Goal: Information Seeking & Learning: Learn about a topic

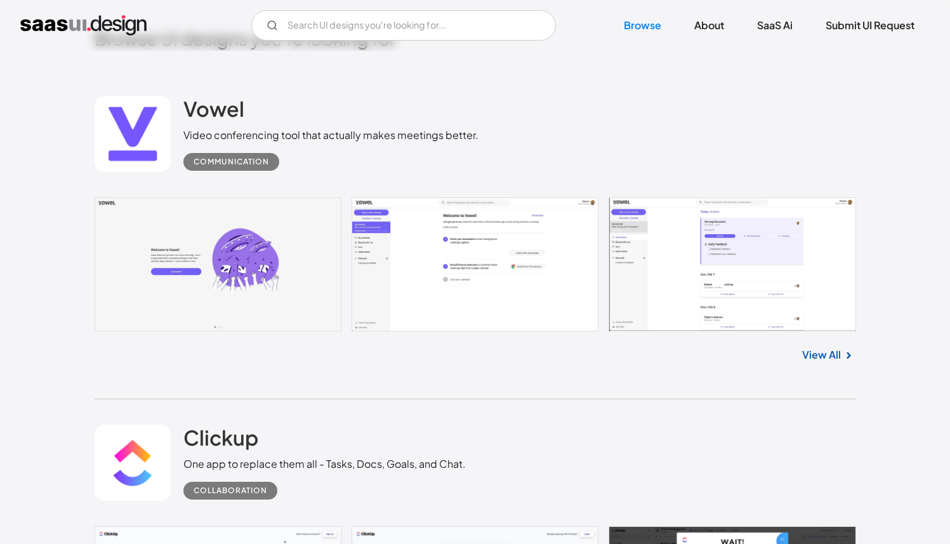
scroll to position [344, 0]
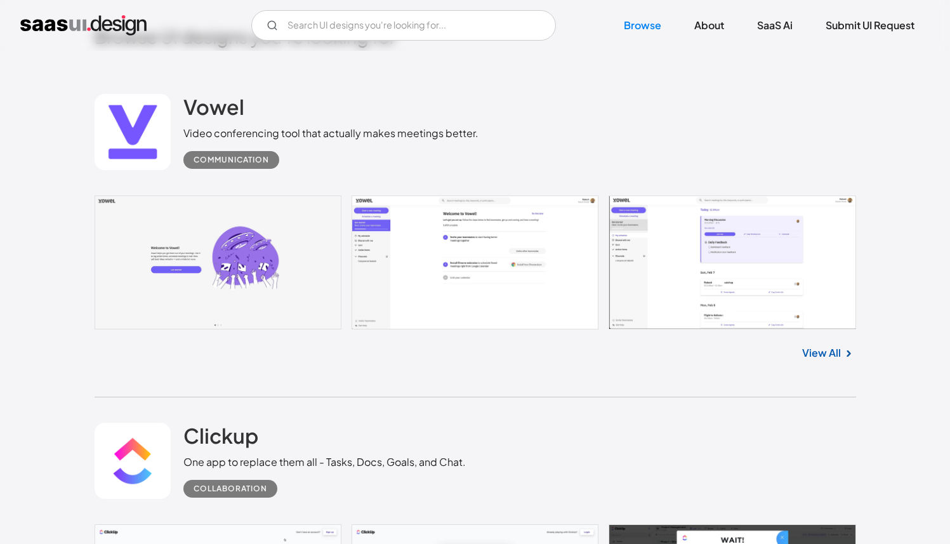
click at [825, 355] on link "View All" at bounding box center [821, 352] width 39 height 15
click at [158, 112] on link at bounding box center [133, 132] width 76 height 76
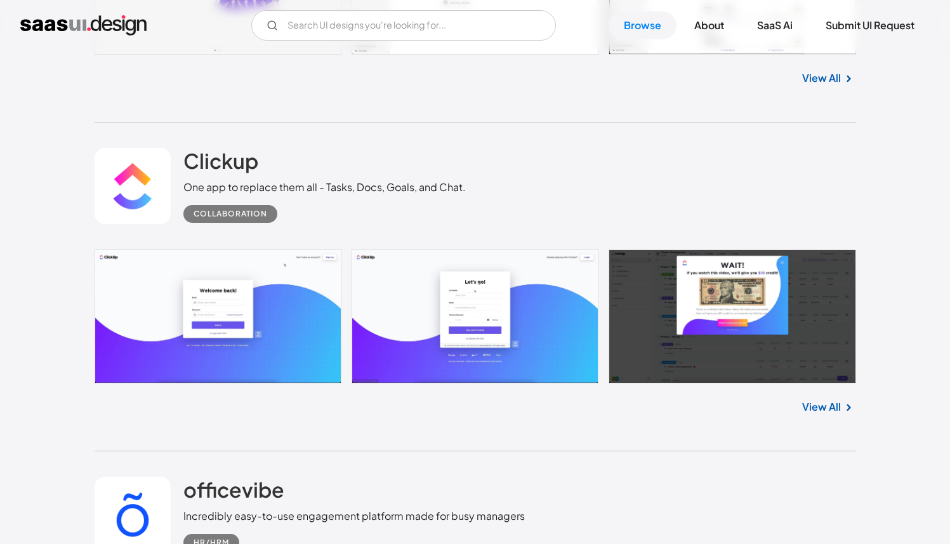
scroll to position [625, 0]
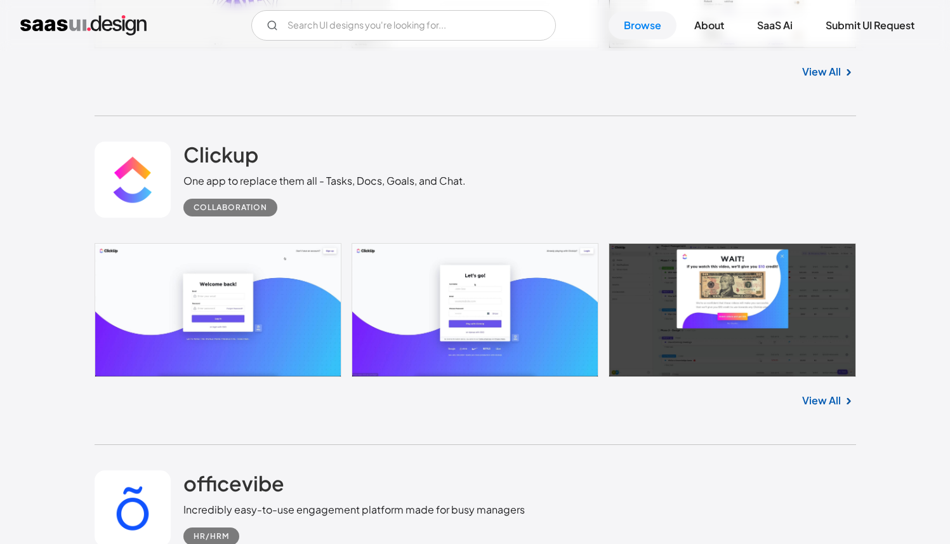
click at [303, 338] on link at bounding box center [476, 310] width 762 height 134
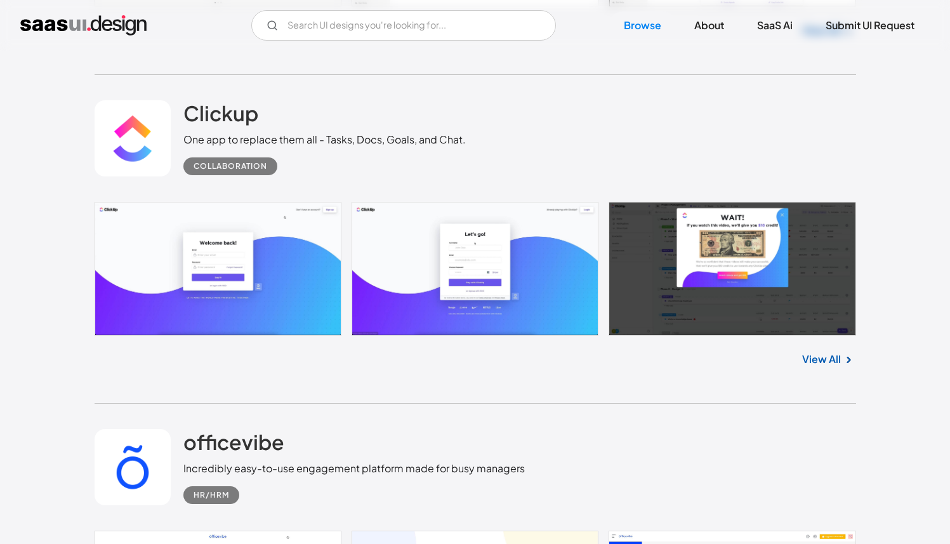
scroll to position [686, 0]
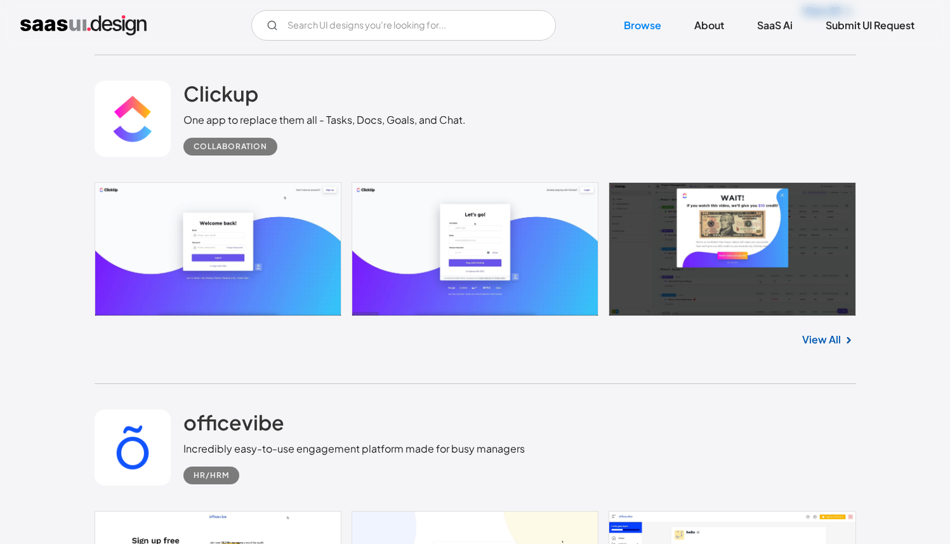
click at [133, 421] on link at bounding box center [133, 447] width 76 height 76
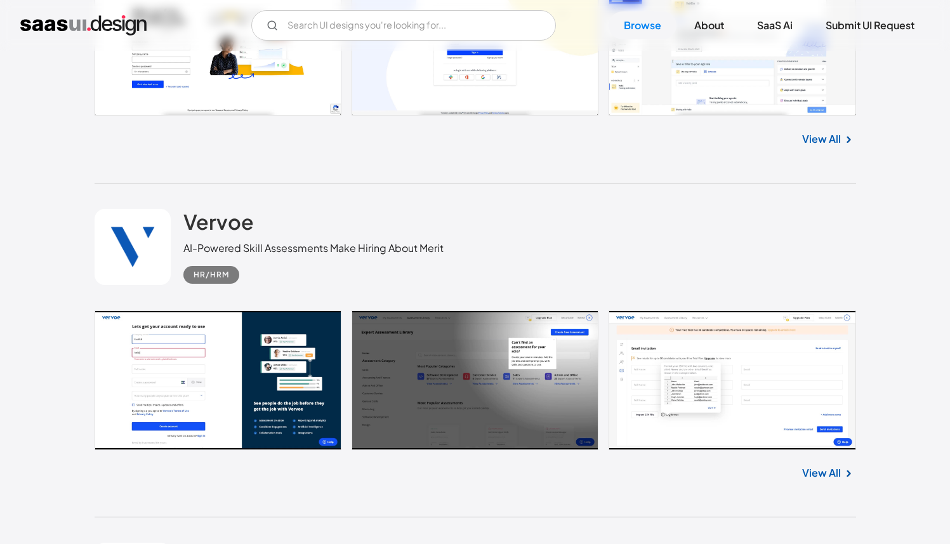
scroll to position [1289, 0]
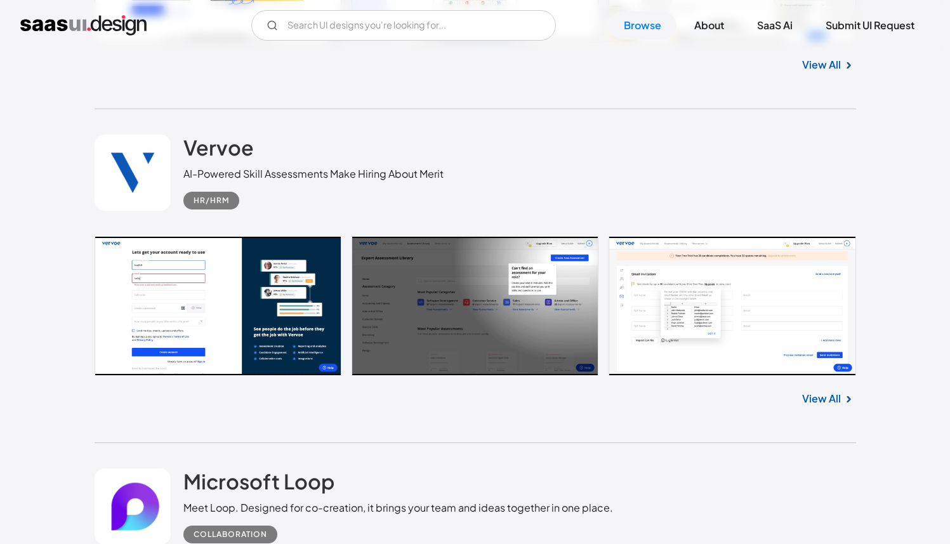
click at [139, 185] on link at bounding box center [133, 173] width 76 height 76
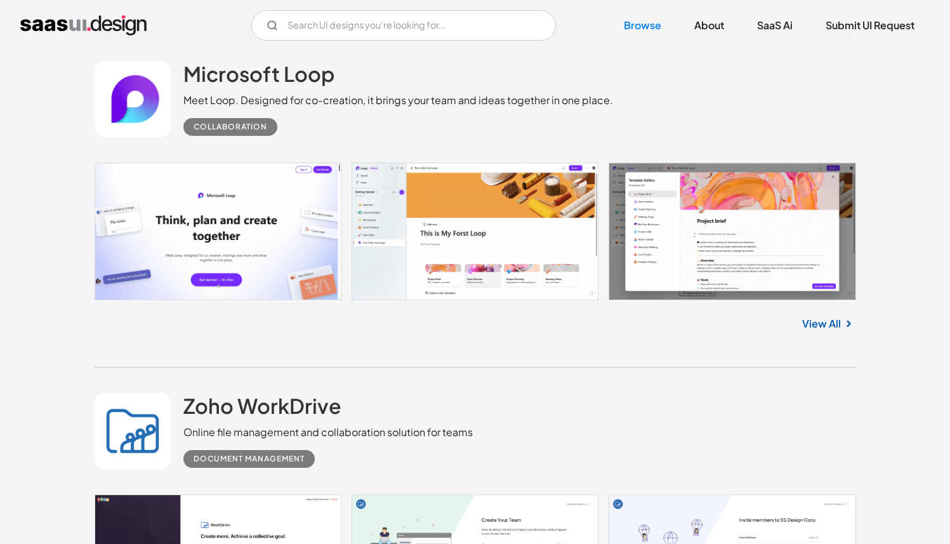
scroll to position [1655, 0]
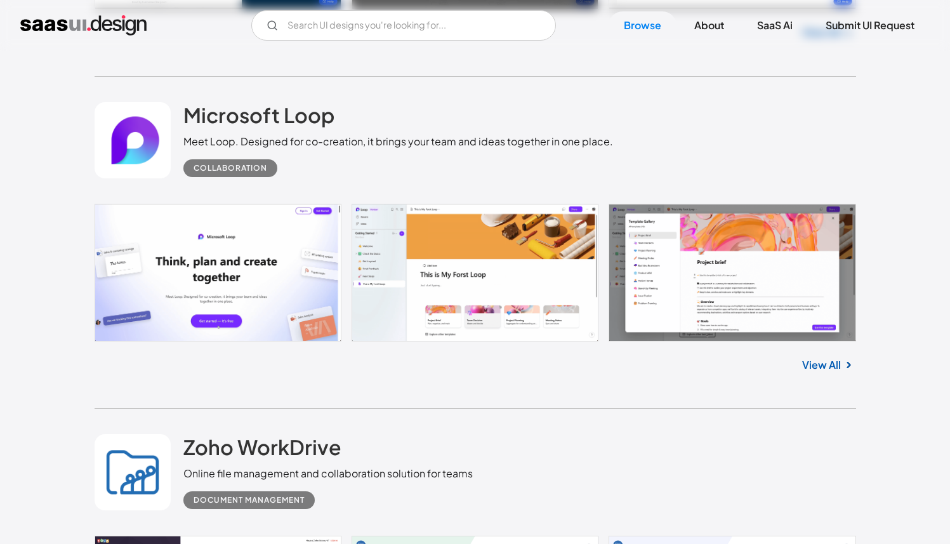
click at [135, 159] on link at bounding box center [133, 140] width 76 height 76
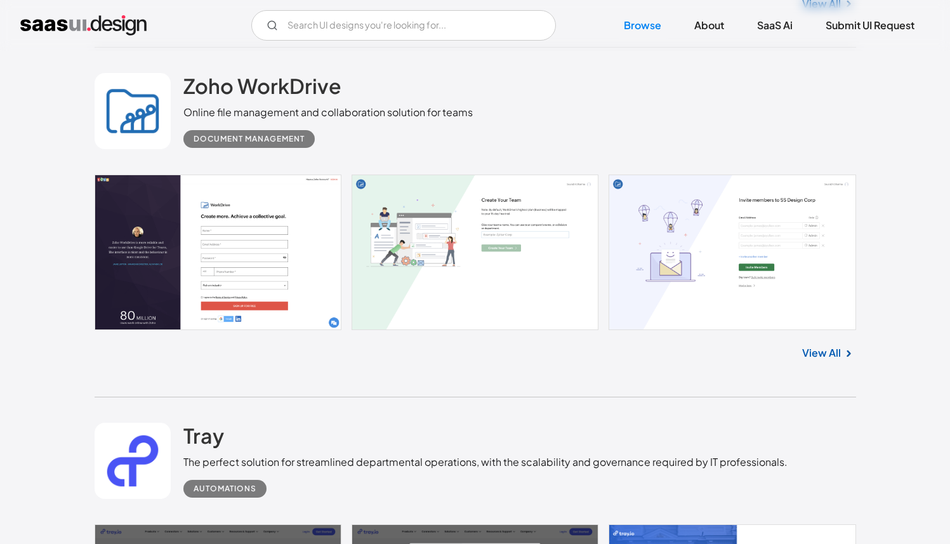
scroll to position [2032, 0]
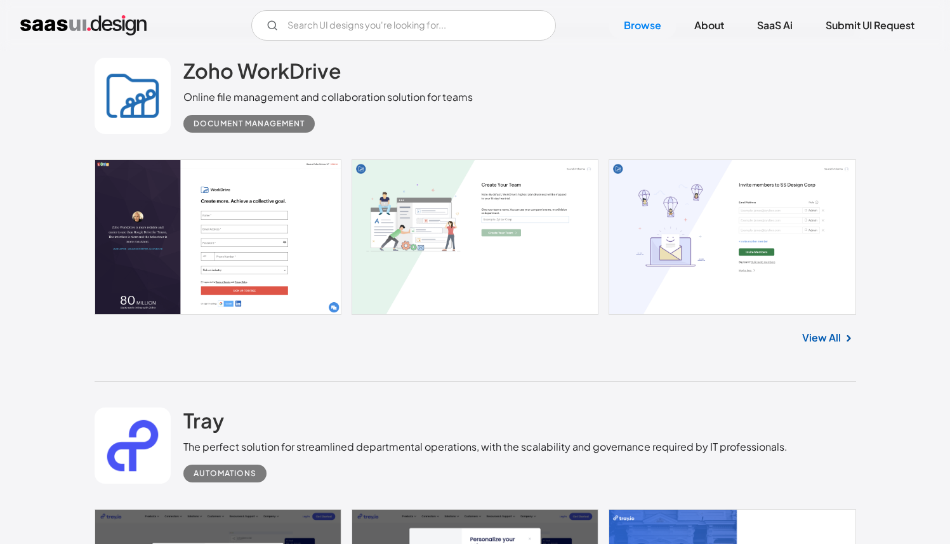
click at [135, 104] on link at bounding box center [133, 96] width 76 height 76
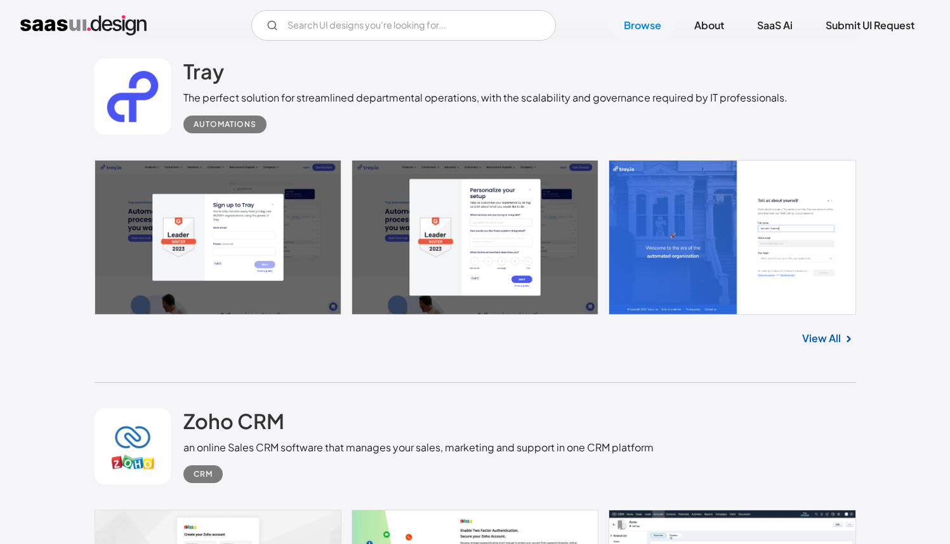
scroll to position [2377, 0]
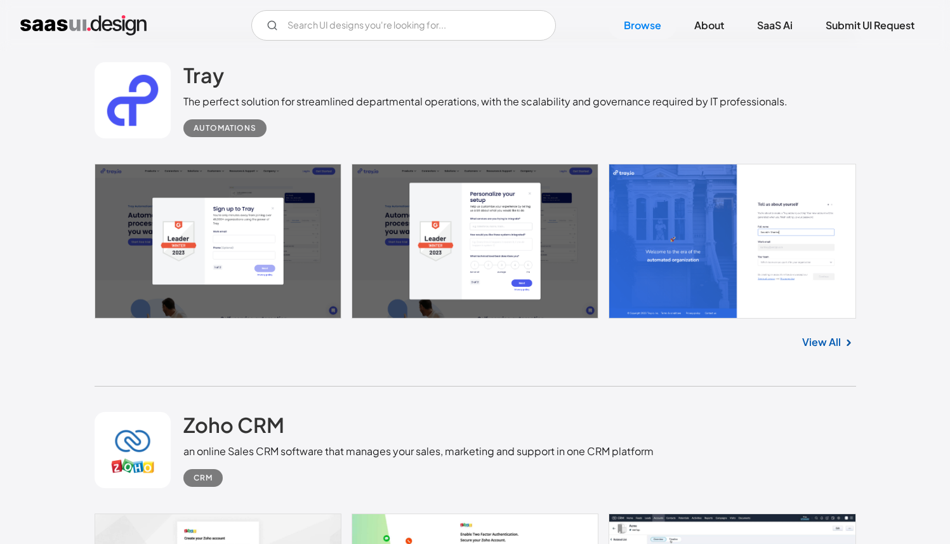
click at [129, 72] on link at bounding box center [133, 100] width 76 height 76
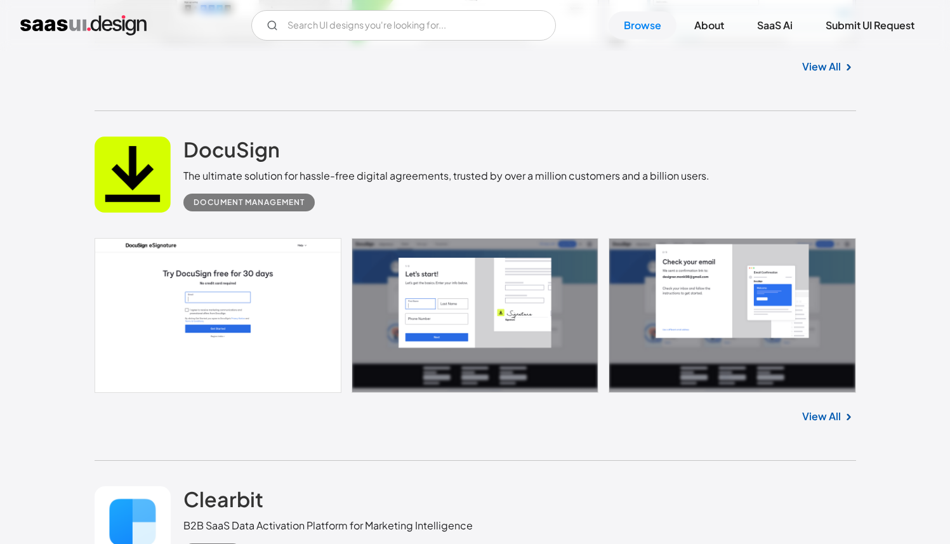
scroll to position [2999, 0]
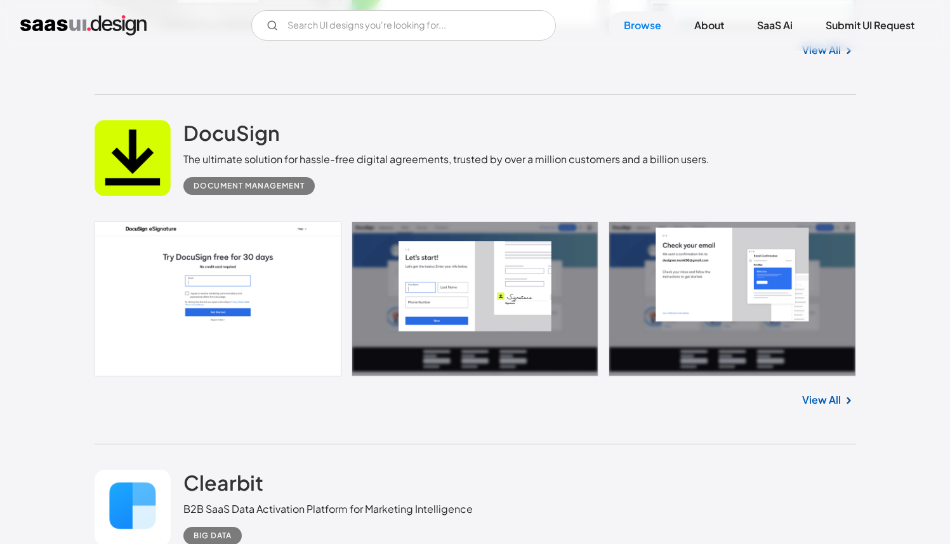
click at [146, 170] on link at bounding box center [133, 158] width 76 height 76
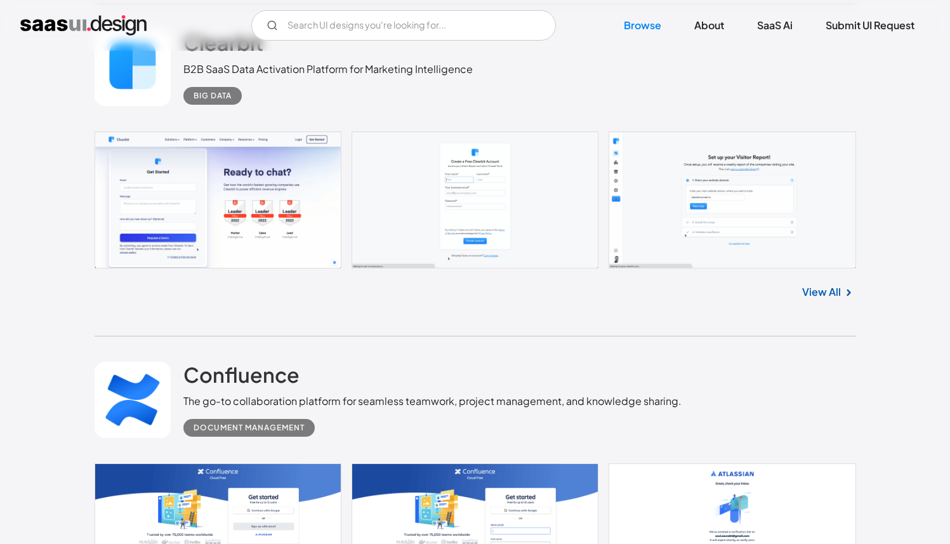
scroll to position [3396, 0]
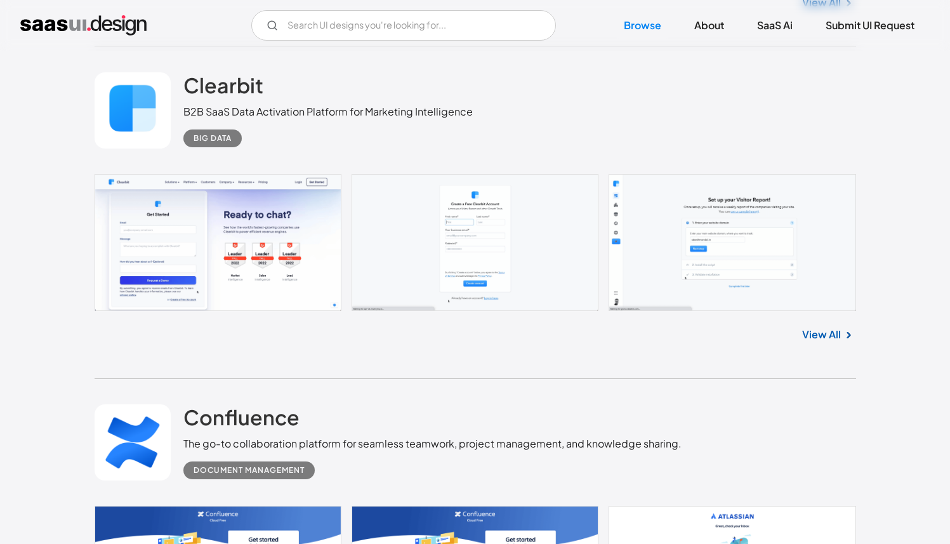
click at [146, 122] on link at bounding box center [133, 110] width 76 height 76
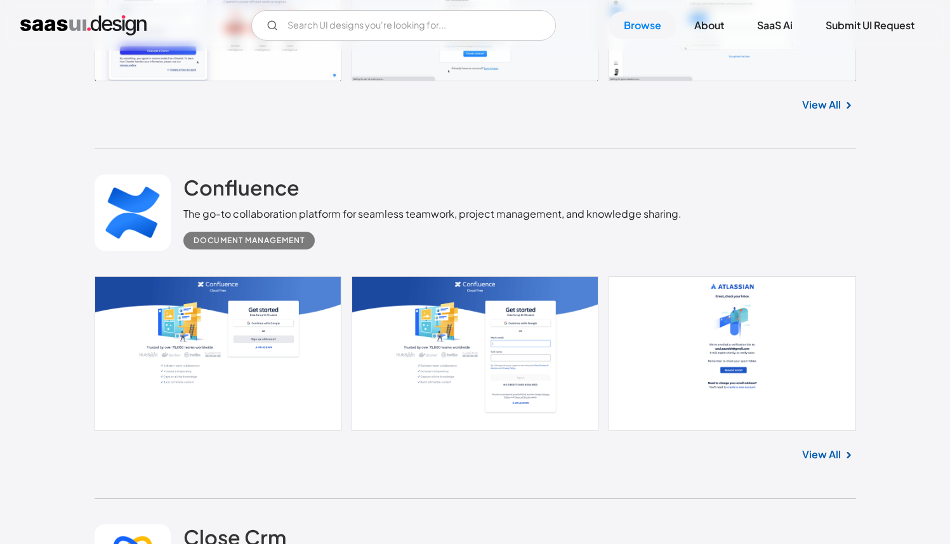
scroll to position [3753, 0]
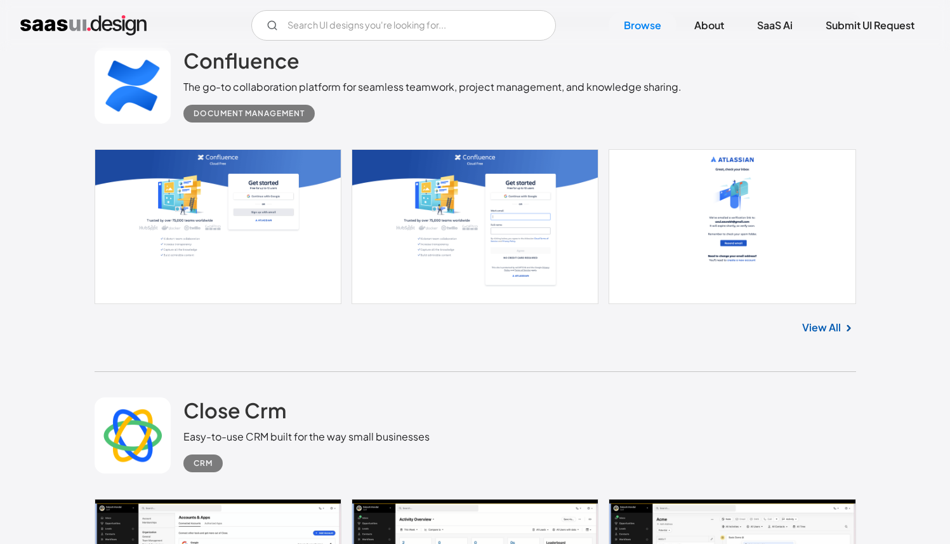
click at [150, 109] on link at bounding box center [133, 86] width 76 height 76
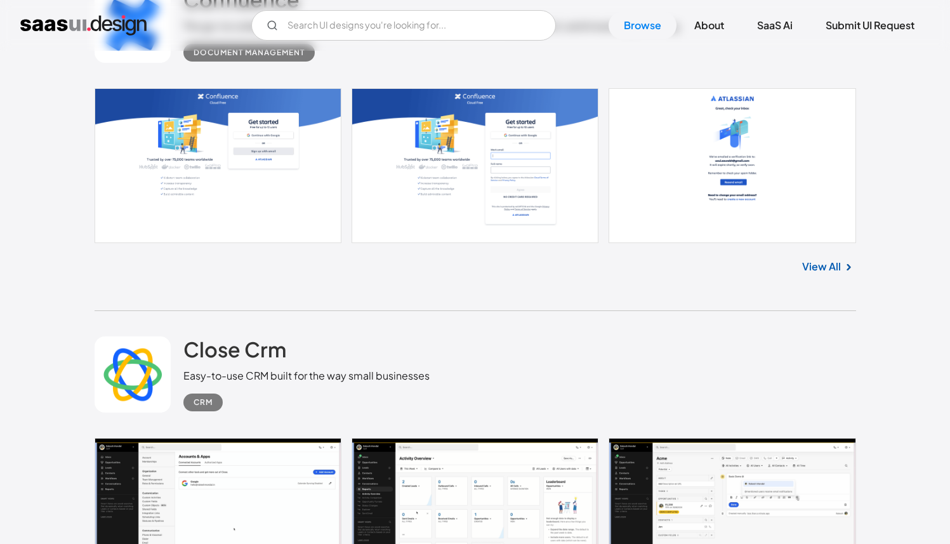
scroll to position [3857, 0]
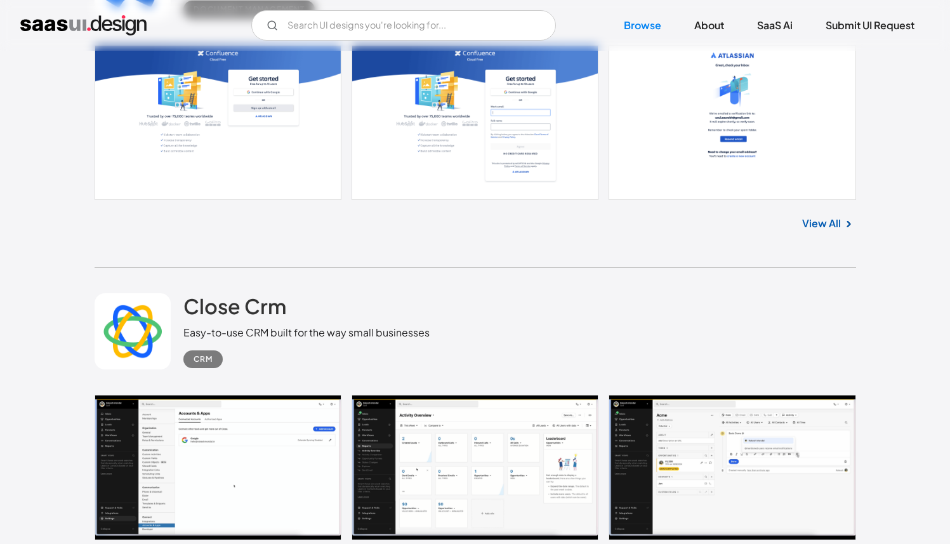
click at [137, 315] on link at bounding box center [133, 331] width 76 height 76
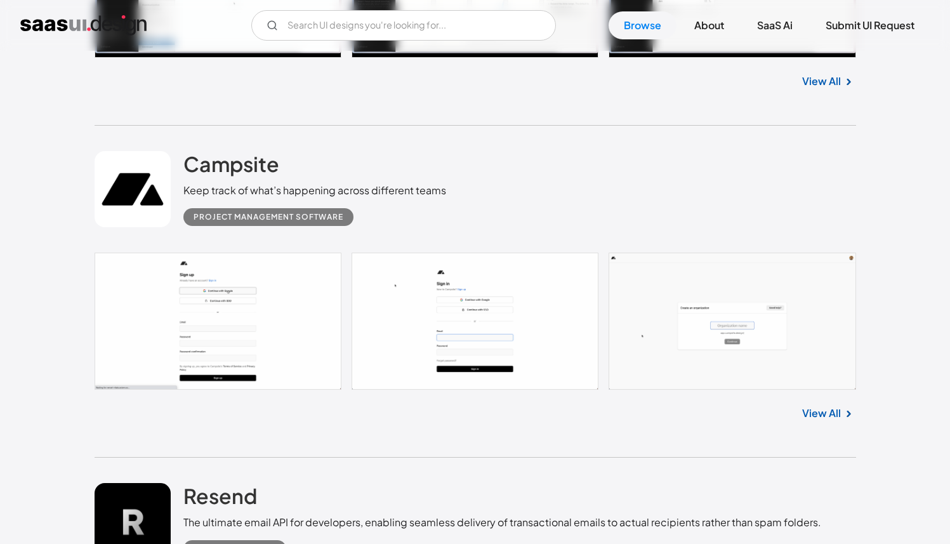
scroll to position [4347, 0]
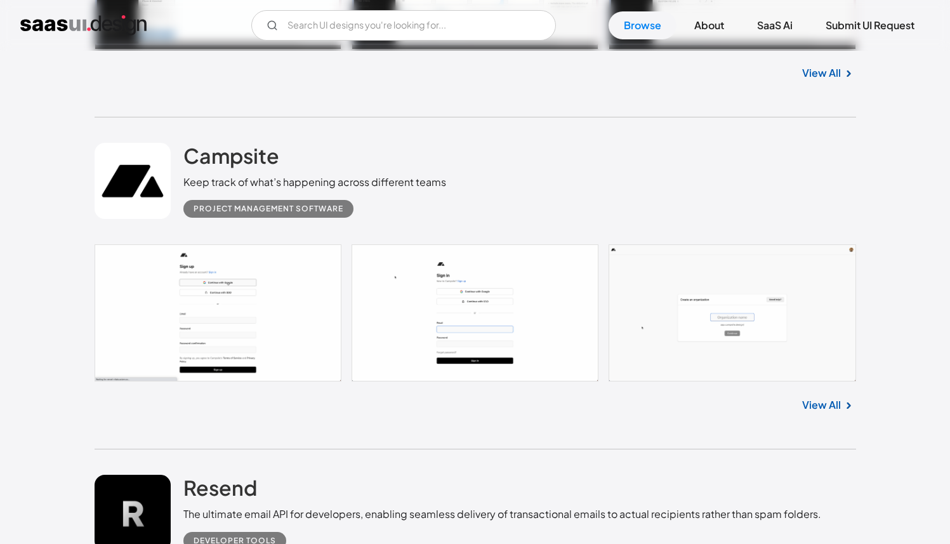
click at [133, 175] on link at bounding box center [133, 181] width 76 height 76
click at [129, 166] on link at bounding box center [133, 181] width 76 height 76
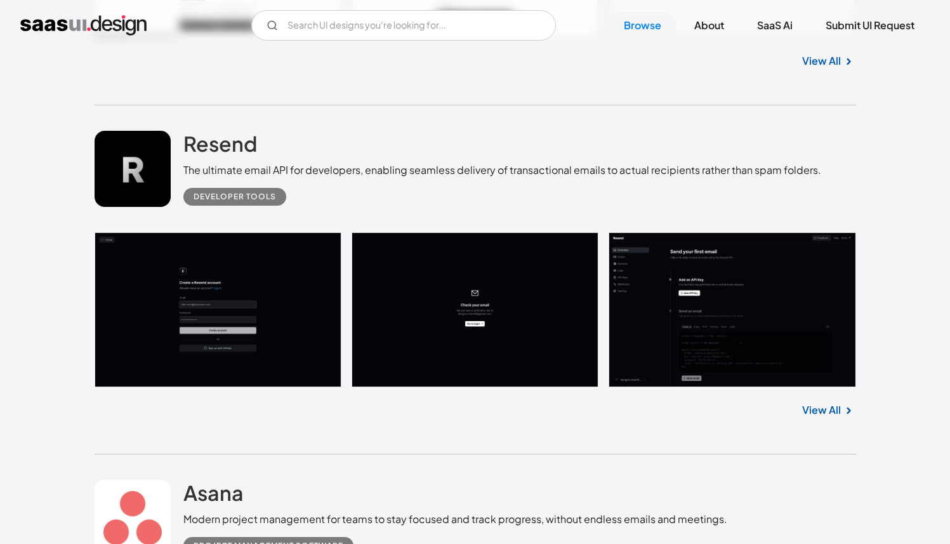
scroll to position [4703, 0]
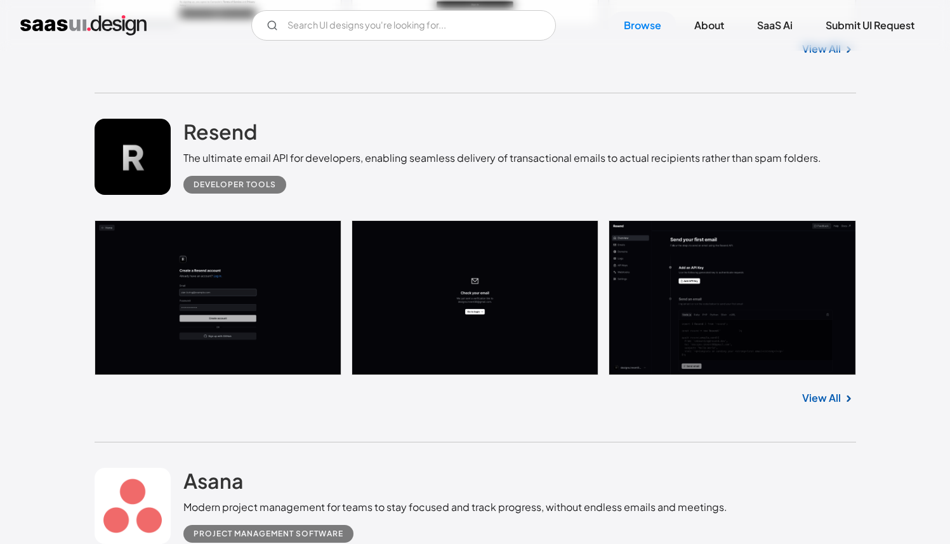
click at [142, 199] on div "Resend The ultimate email API for developers, enabling seamless delivery of tra…" at bounding box center [476, 156] width 762 height 127
click at [142, 195] on link at bounding box center [133, 157] width 76 height 76
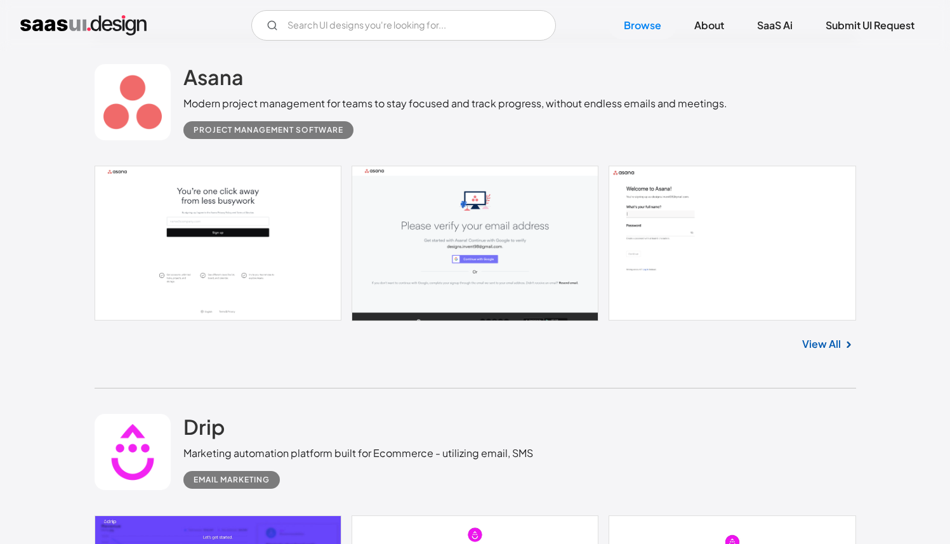
scroll to position [5128, 0]
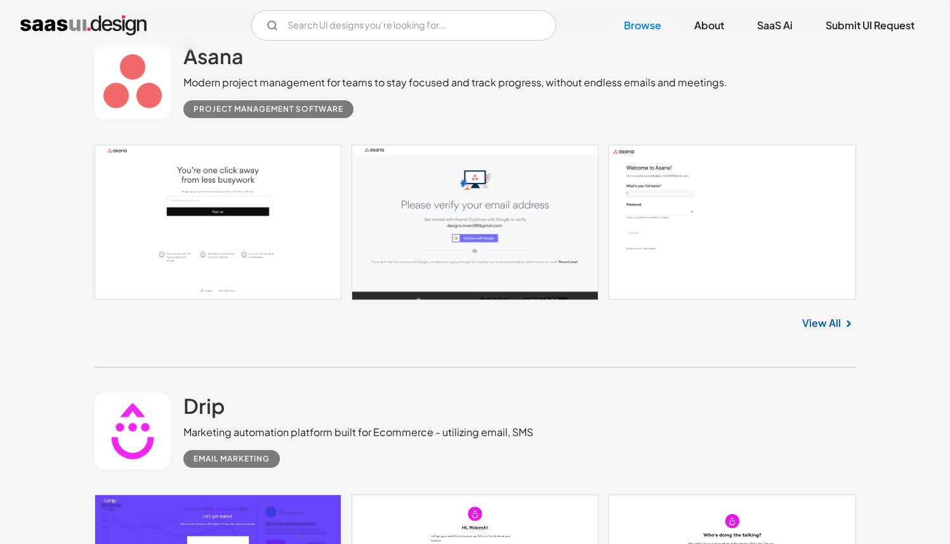
click at [156, 111] on link at bounding box center [133, 81] width 76 height 76
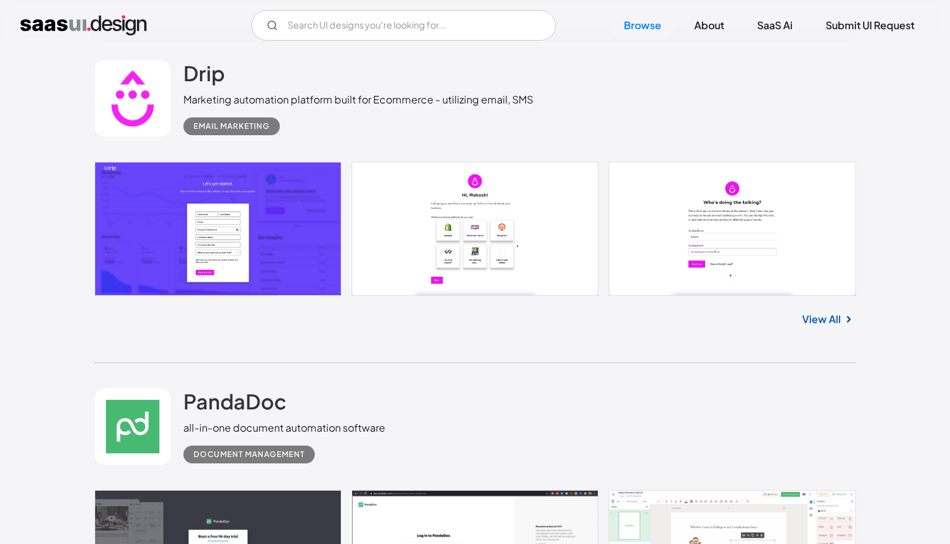
scroll to position [5488, 0]
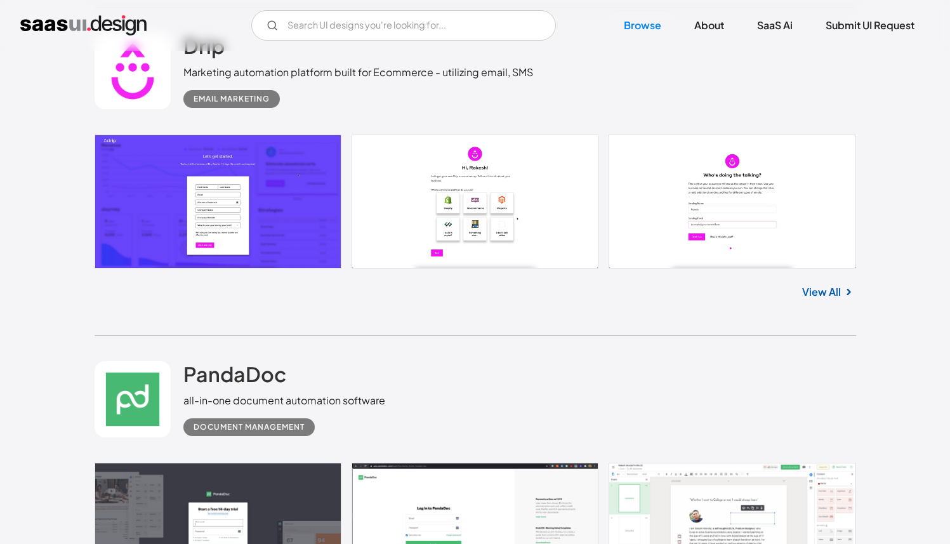
click at [164, 92] on link at bounding box center [133, 71] width 76 height 76
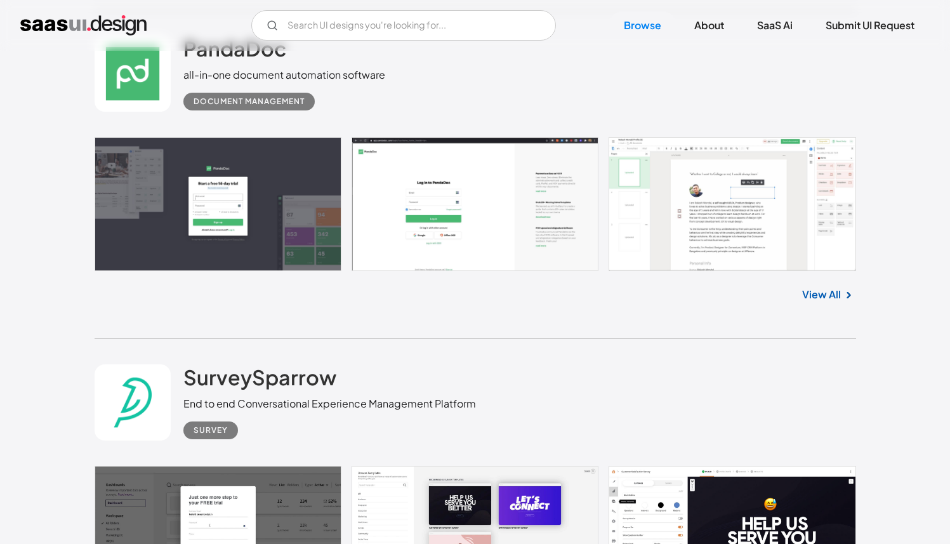
scroll to position [5819, 0]
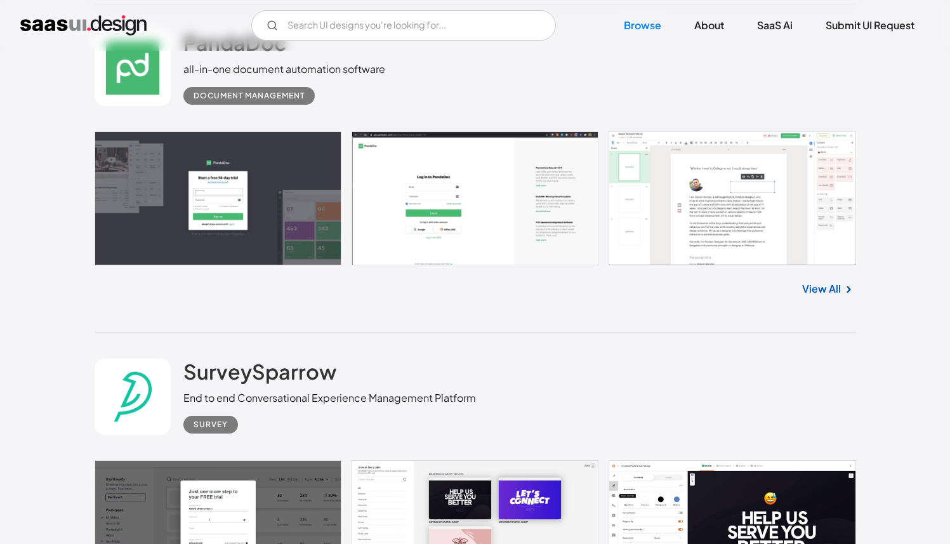
click at [142, 86] on link at bounding box center [133, 68] width 76 height 76
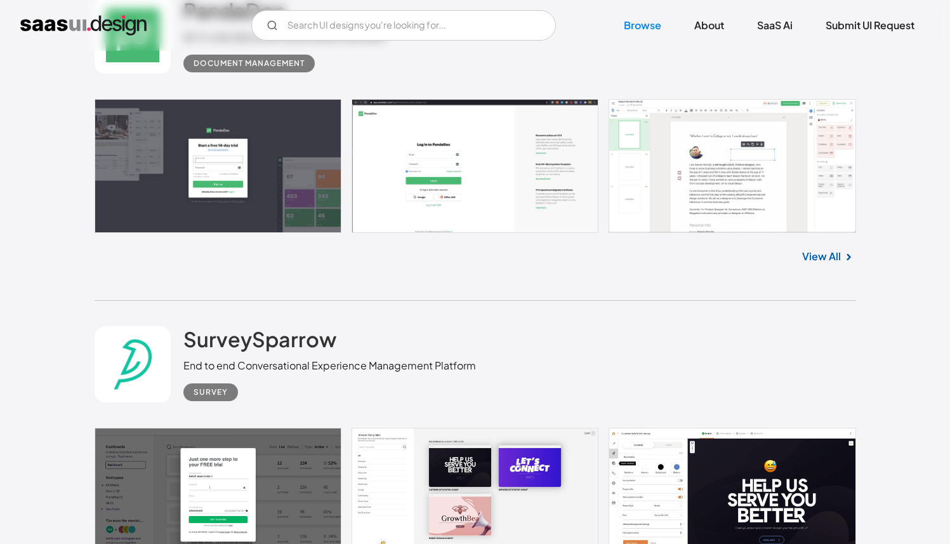
click at [127, 385] on link at bounding box center [133, 364] width 76 height 76
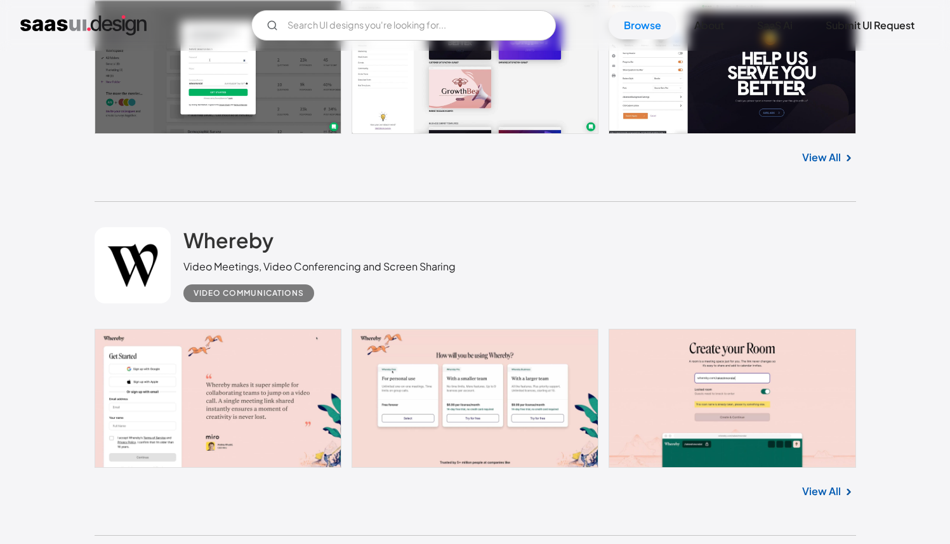
scroll to position [6320, 0]
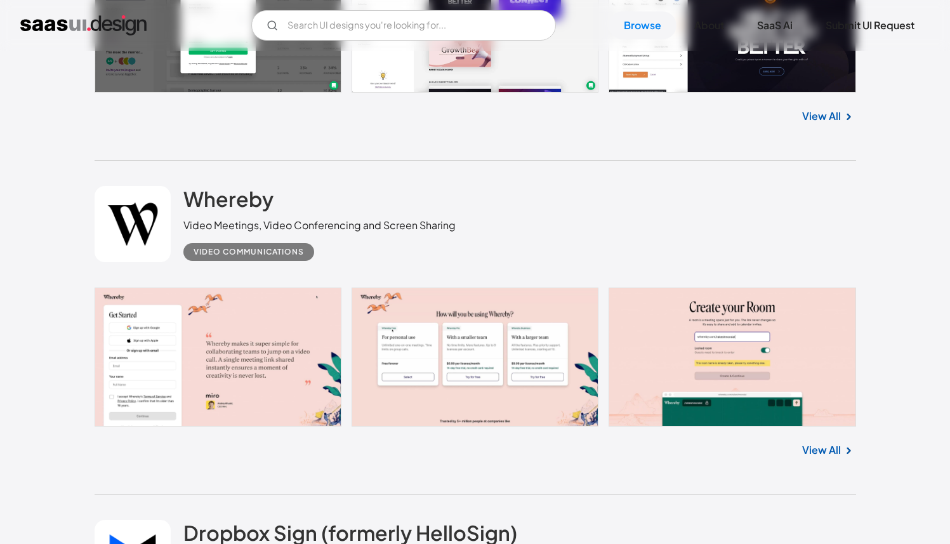
click at [142, 225] on link at bounding box center [133, 224] width 76 height 76
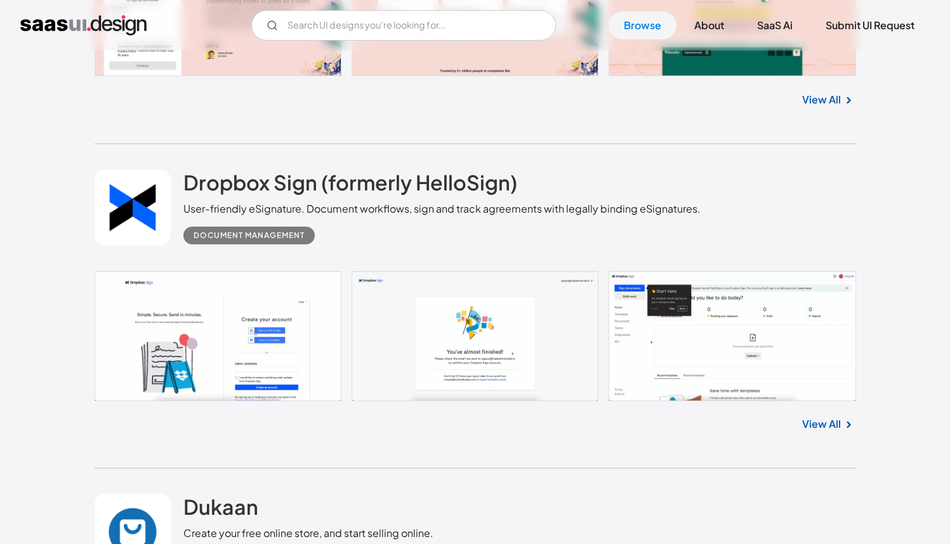
scroll to position [6761, 0]
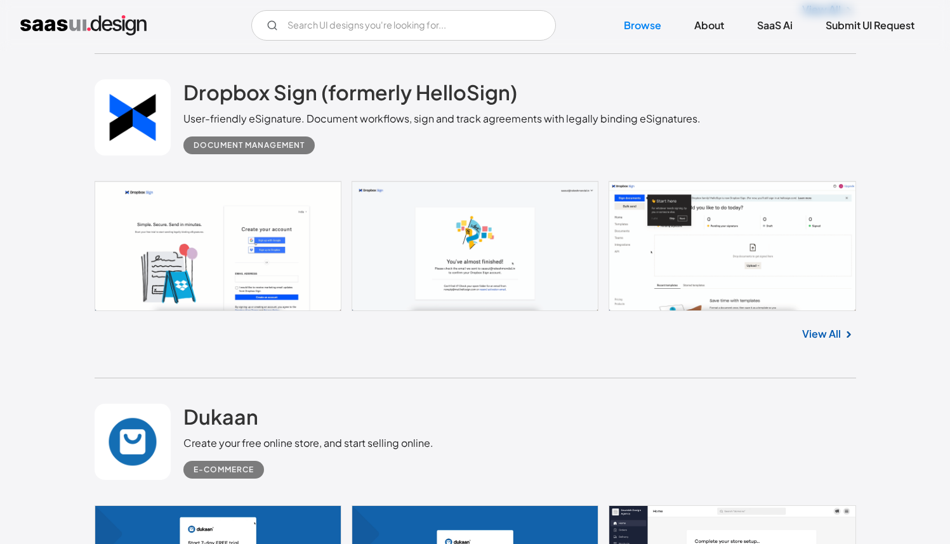
click at [116, 127] on link at bounding box center [133, 117] width 76 height 76
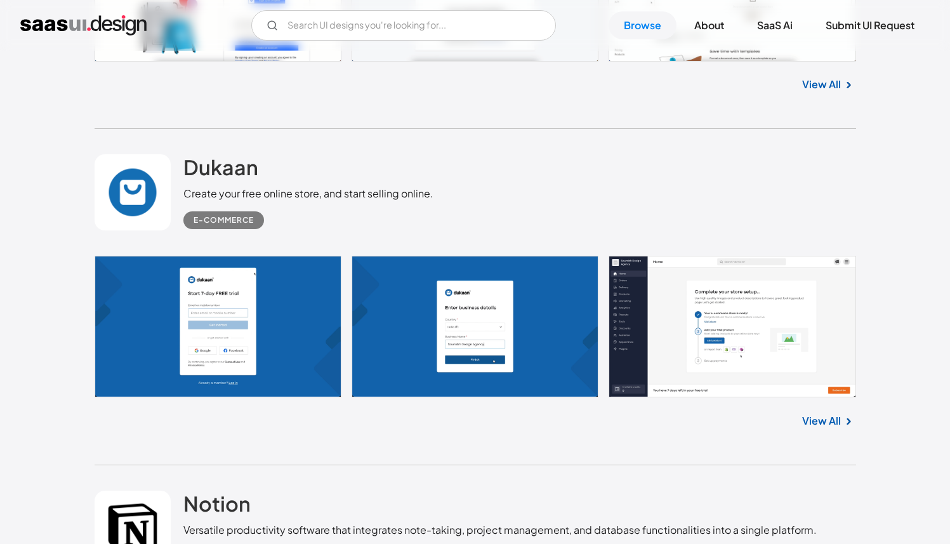
scroll to position [7039, 0]
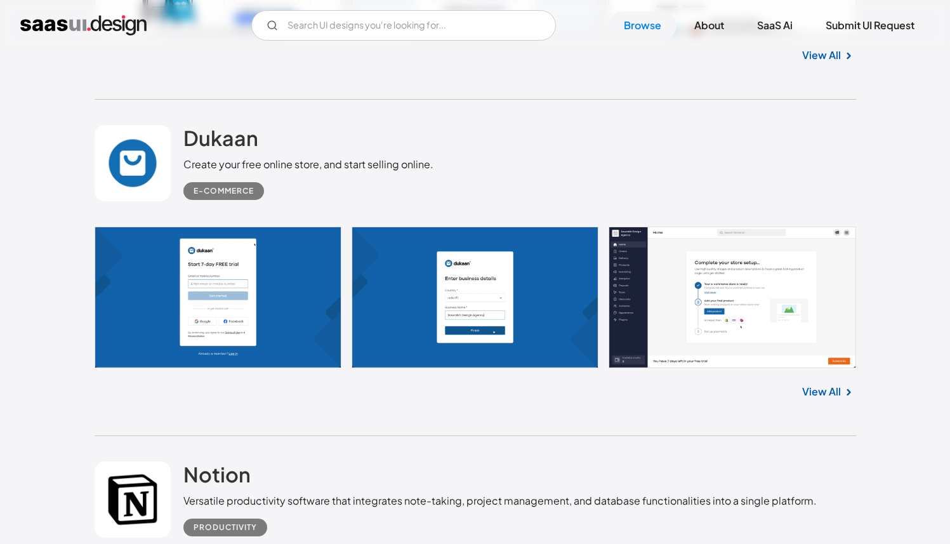
click at [129, 170] on link at bounding box center [133, 163] width 76 height 76
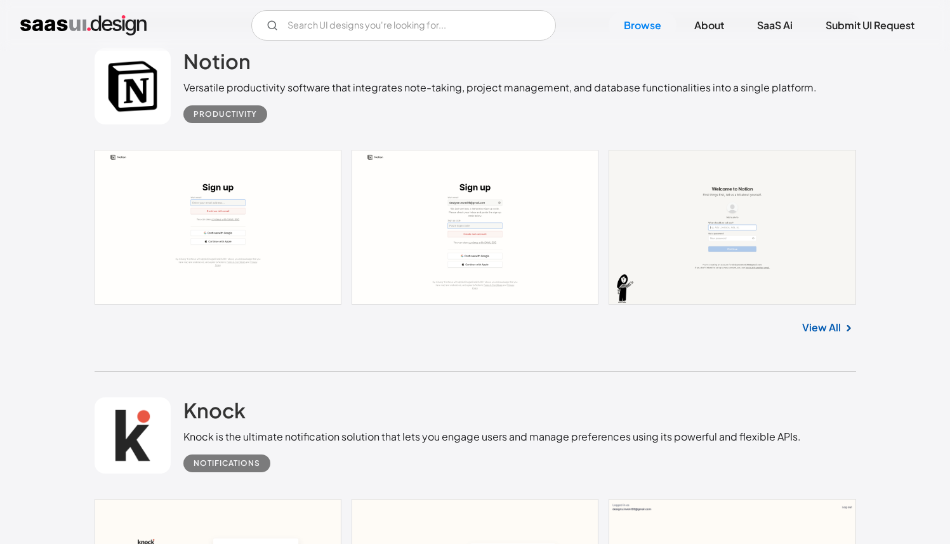
scroll to position [7416, 0]
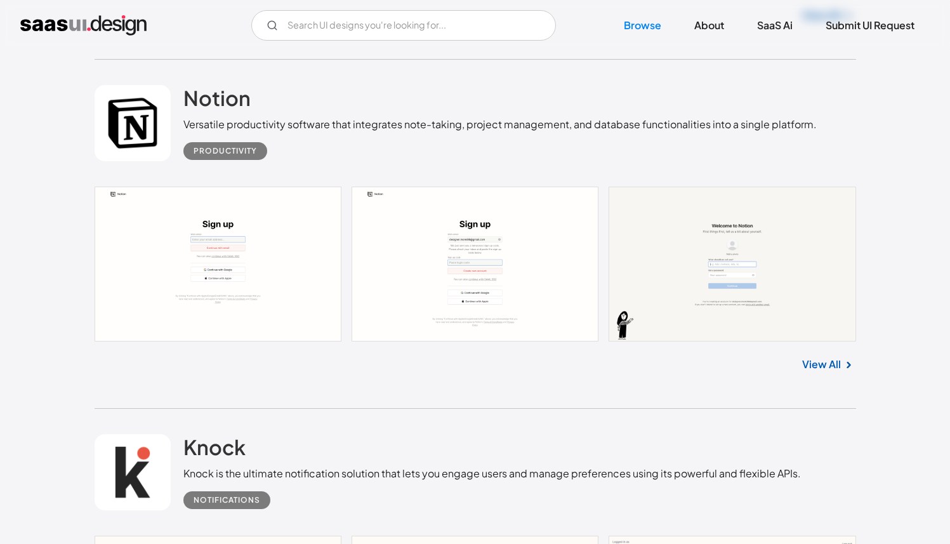
click at [154, 141] on link at bounding box center [133, 123] width 76 height 76
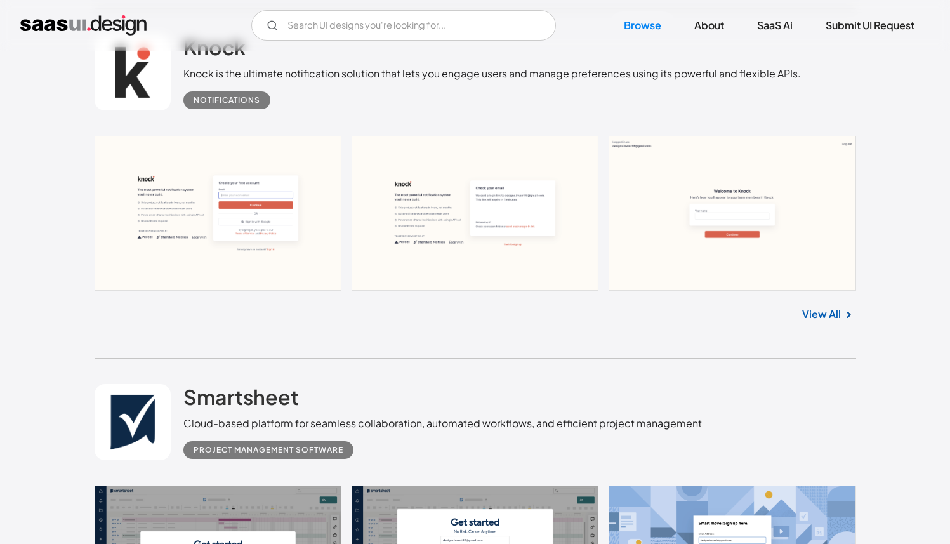
scroll to position [7831, 0]
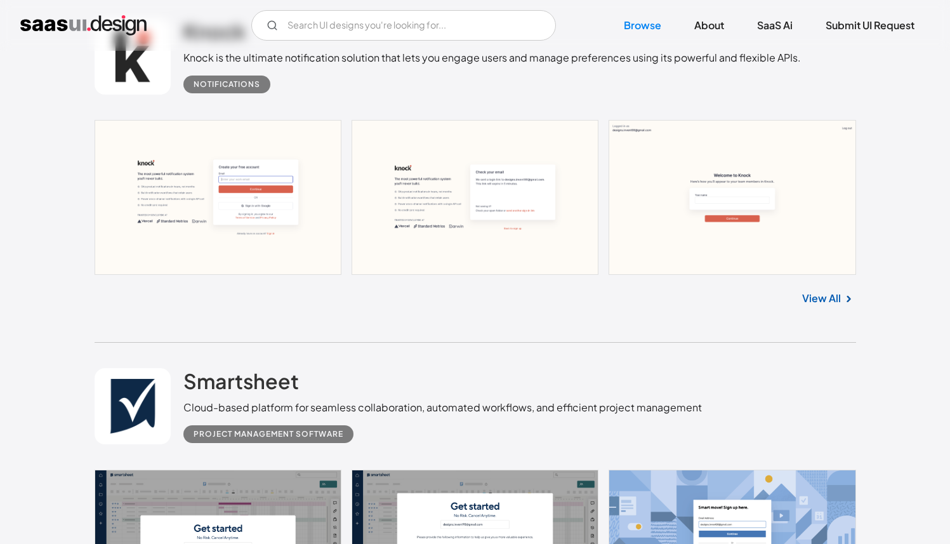
click at [140, 103] on div "Knock Knock is the ultimate notification solution that lets you engage users an…" at bounding box center [476, 56] width 762 height 127
click at [144, 73] on link at bounding box center [133, 56] width 76 height 76
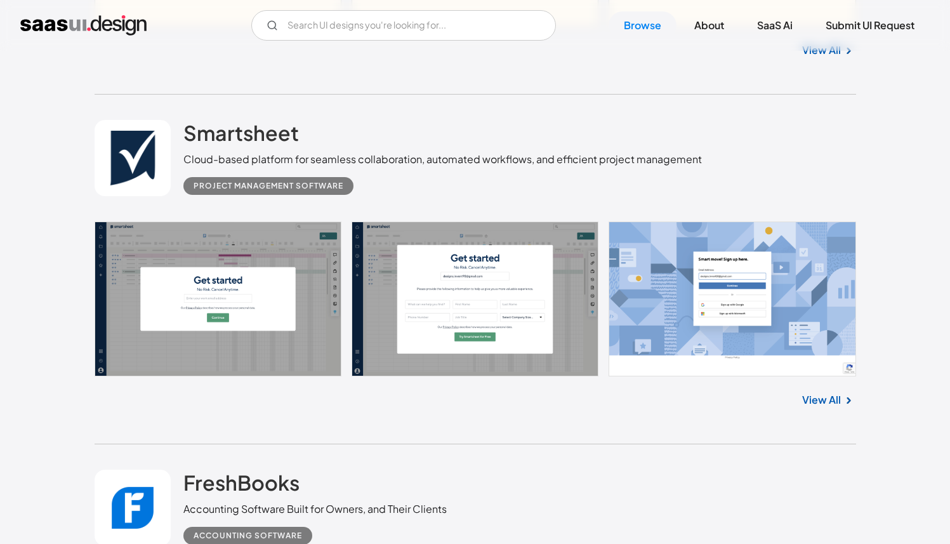
scroll to position [8167, 0]
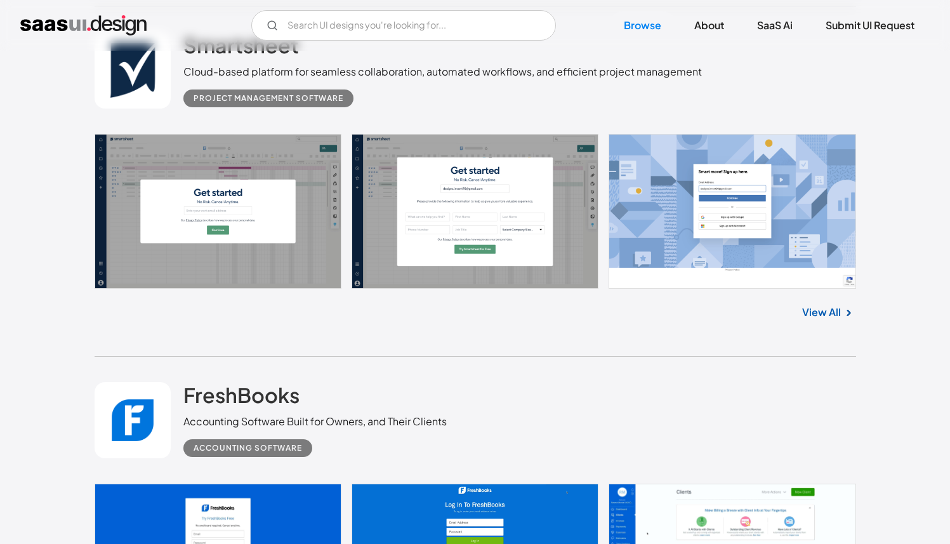
click at [142, 96] on link at bounding box center [133, 70] width 76 height 76
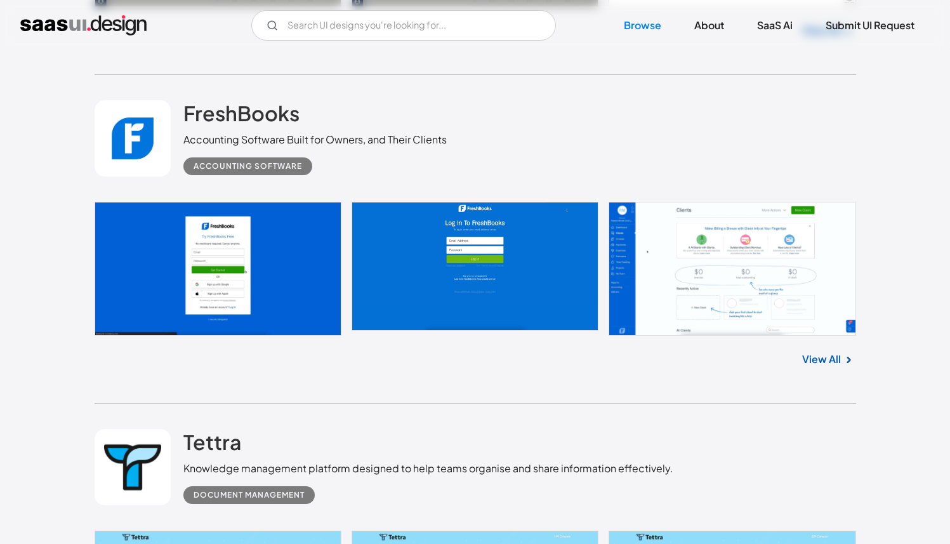
scroll to position [8464, 0]
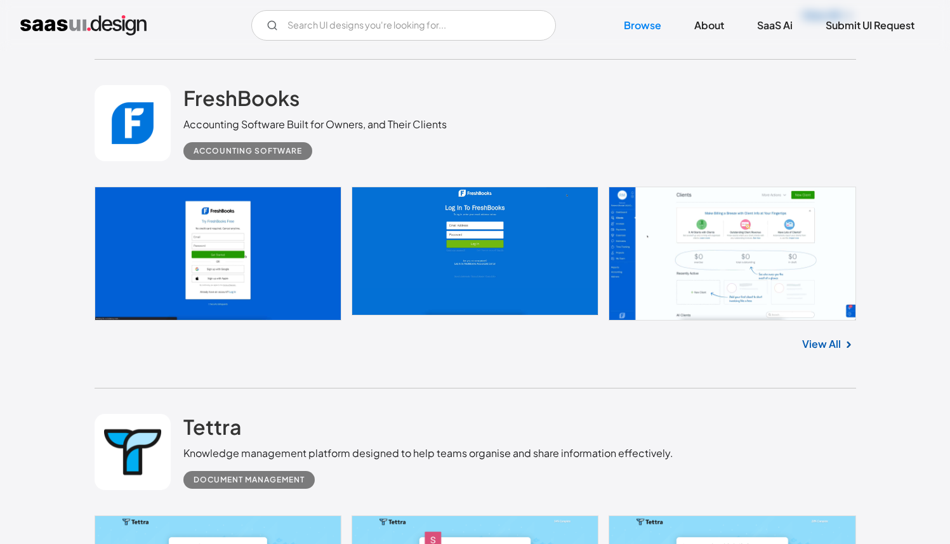
click at [117, 152] on link at bounding box center [133, 123] width 76 height 76
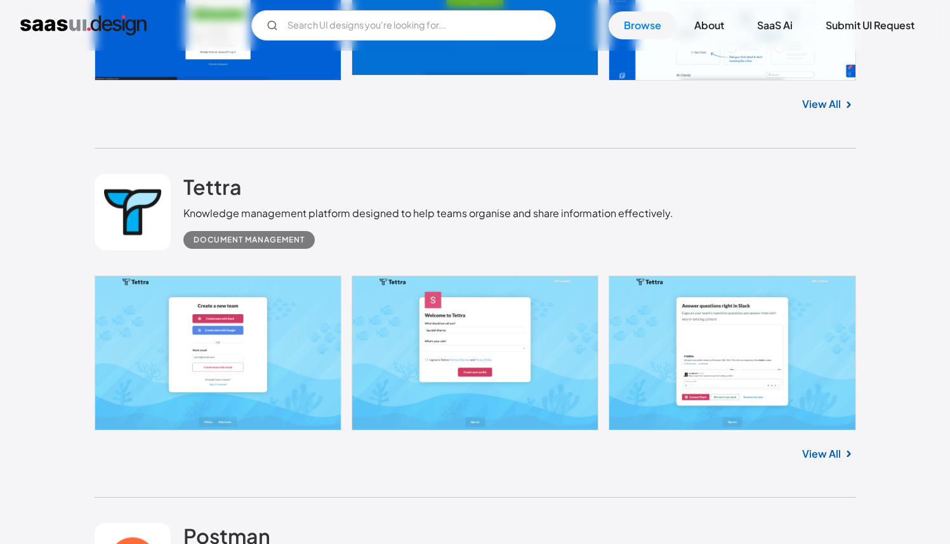
scroll to position [8820, 0]
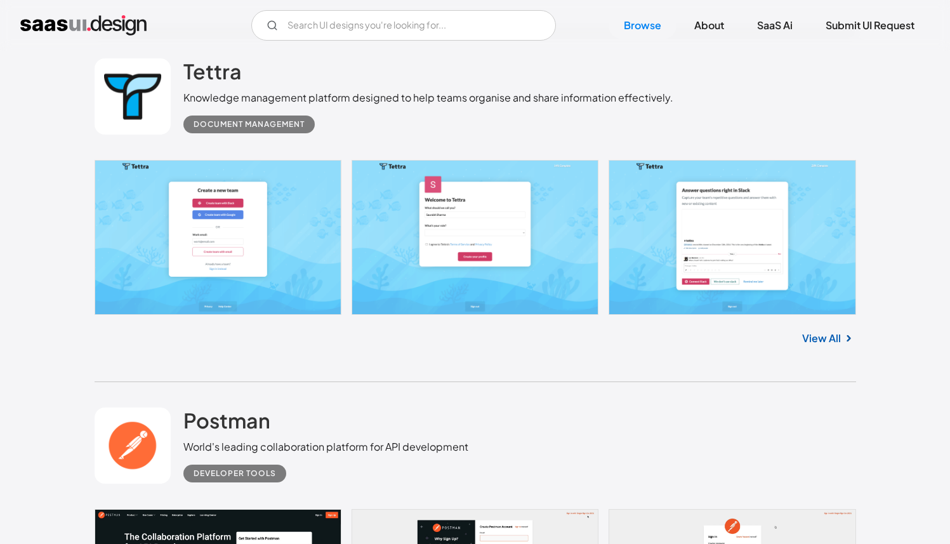
click at [124, 132] on link at bounding box center [133, 96] width 76 height 76
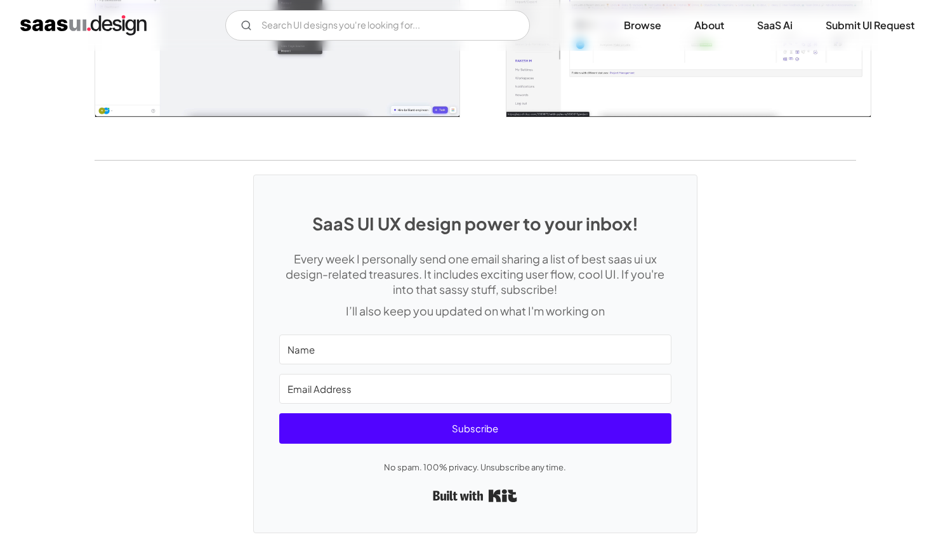
scroll to position [2856, 0]
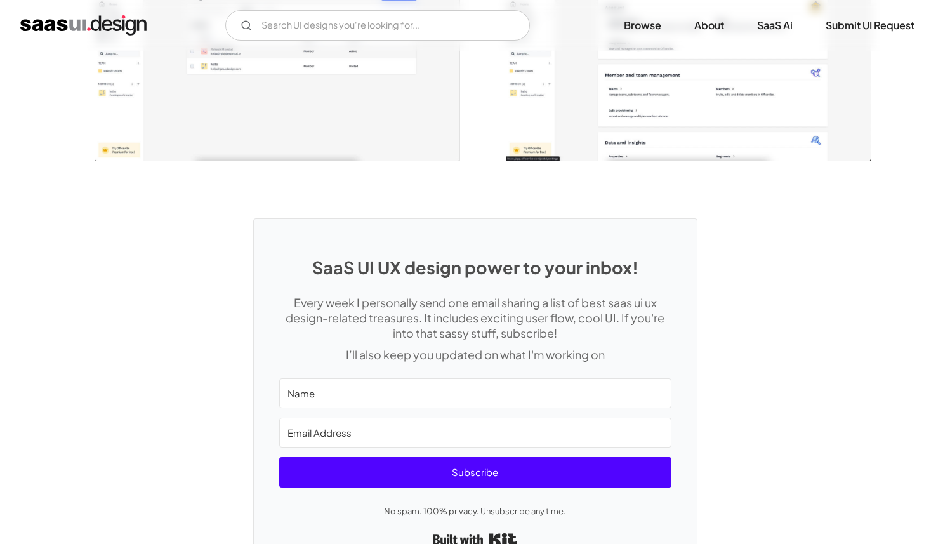
scroll to position [3118, 0]
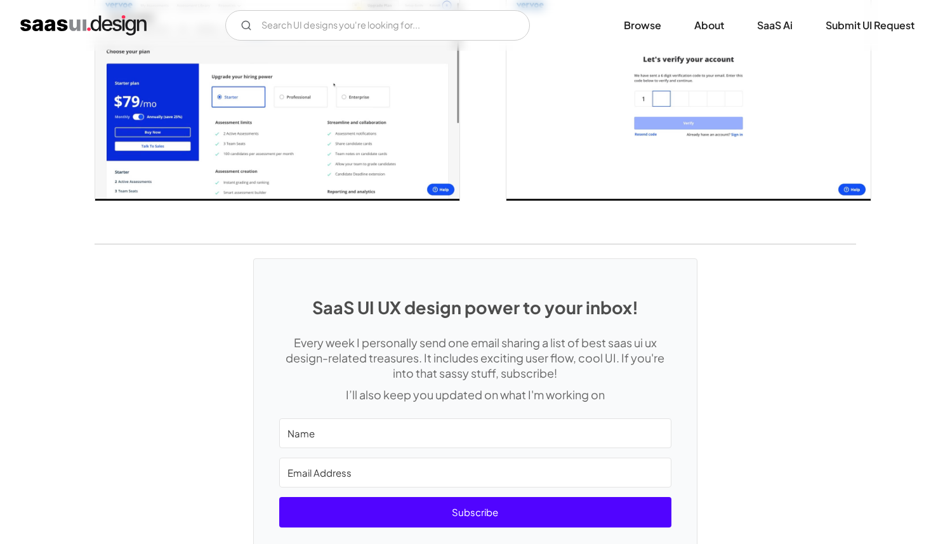
scroll to position [2717, 0]
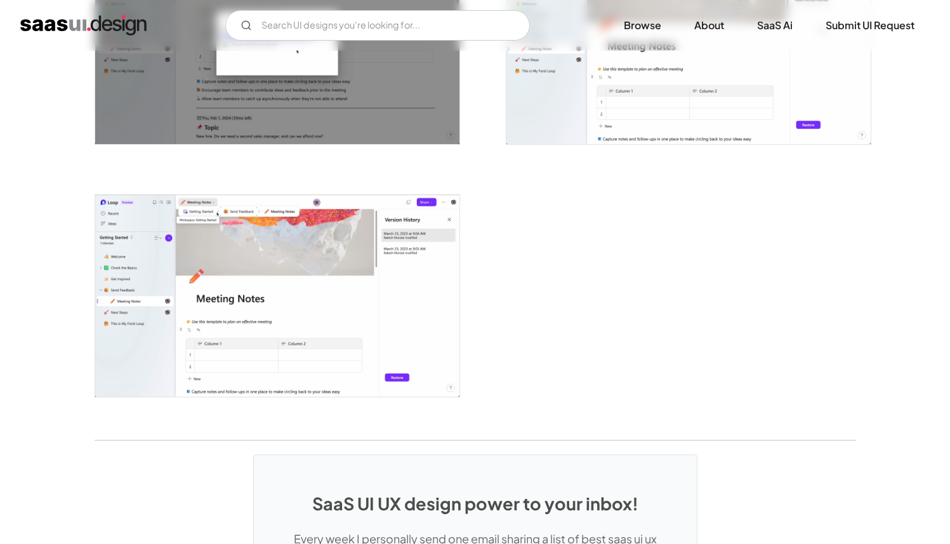
scroll to position [3135, 0]
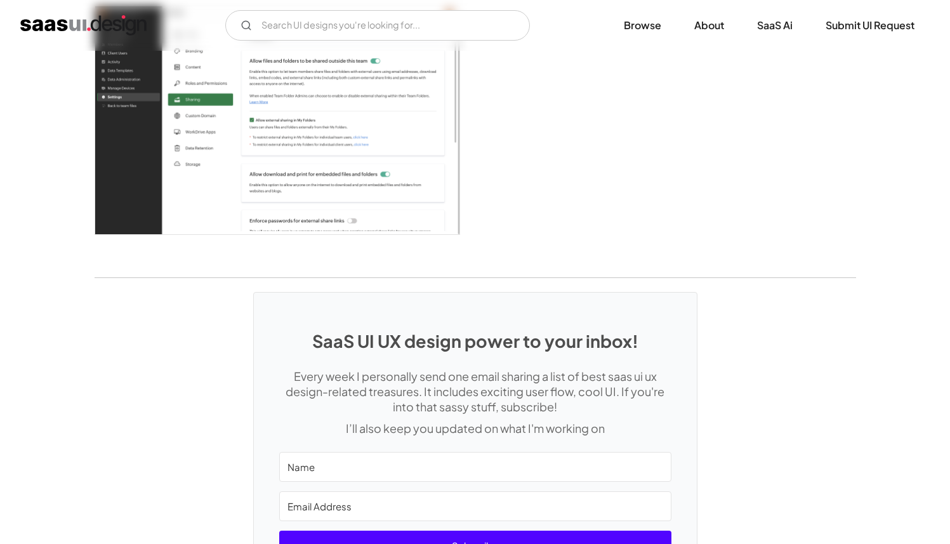
scroll to position [3674, 0]
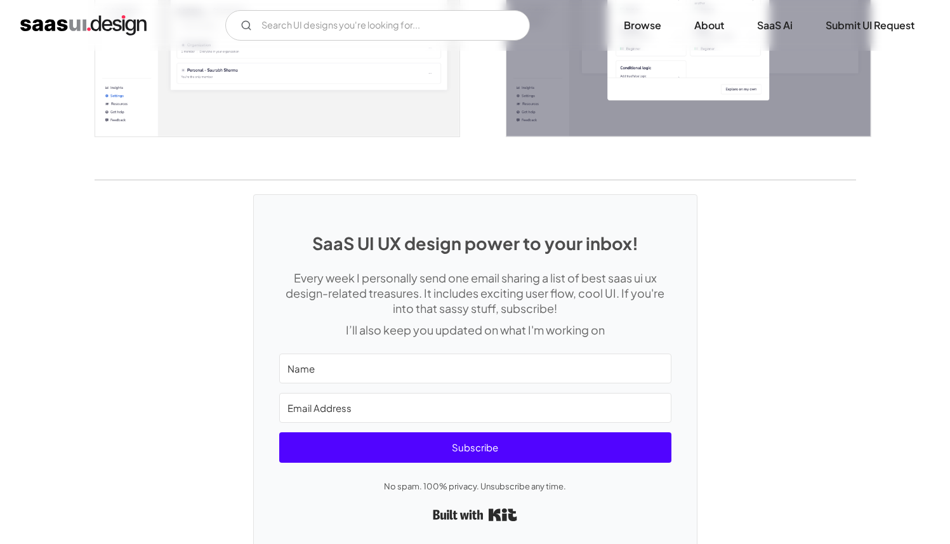
scroll to position [2946, 0]
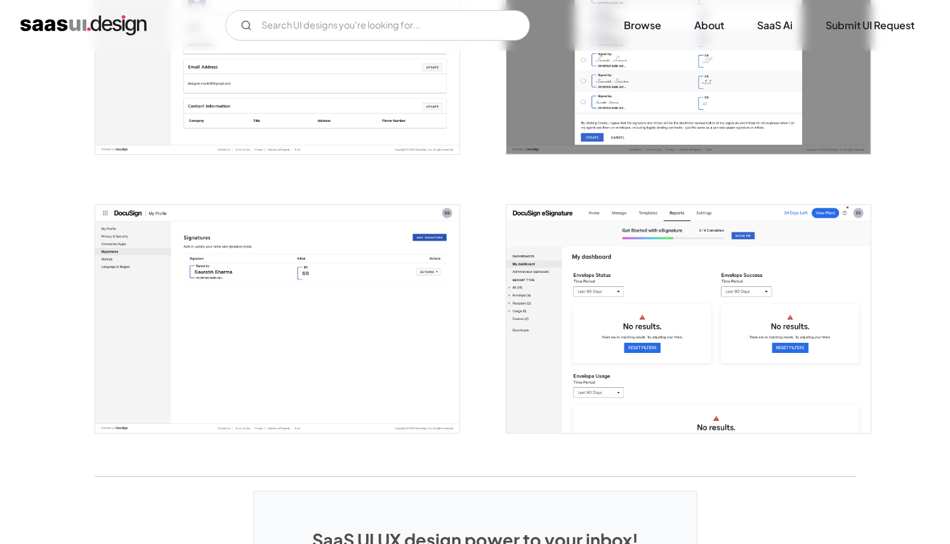
scroll to position [3167, 0]
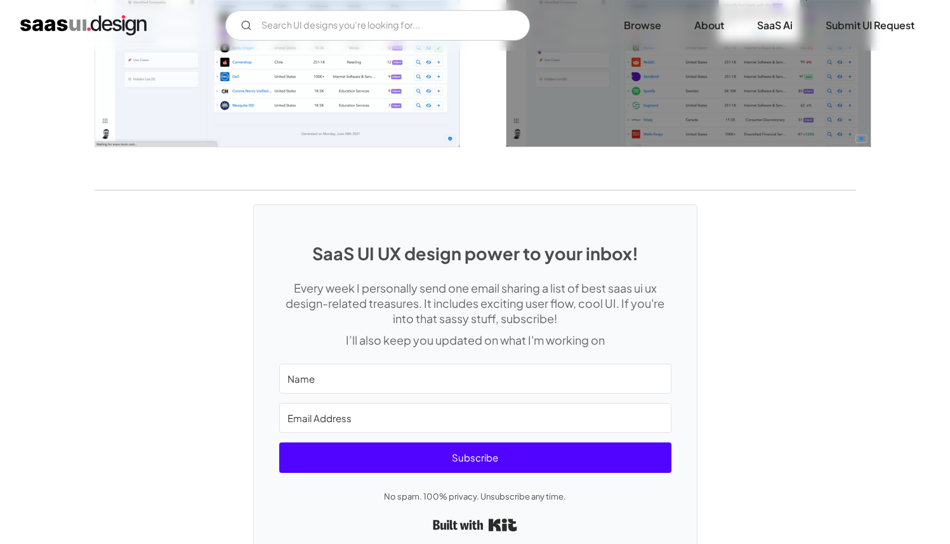
scroll to position [2430, 0]
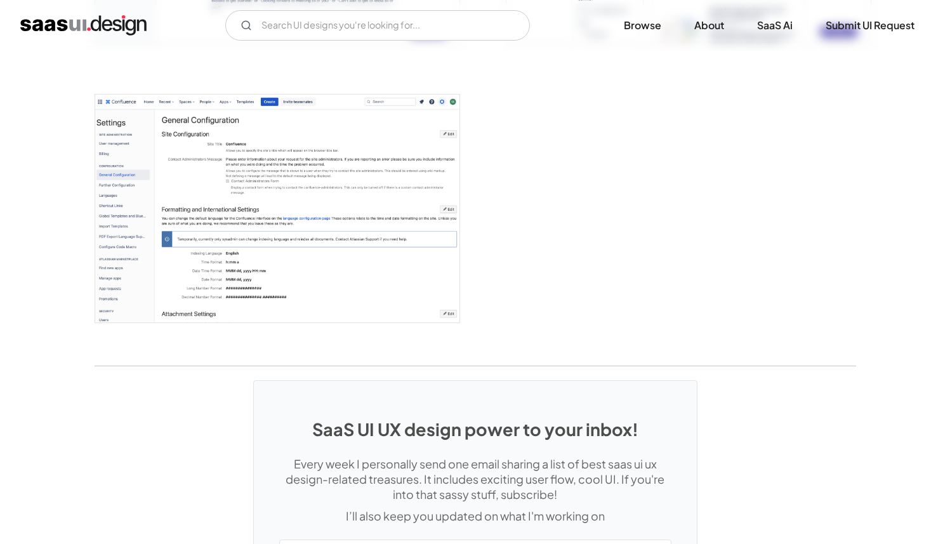
scroll to position [3485, 0]
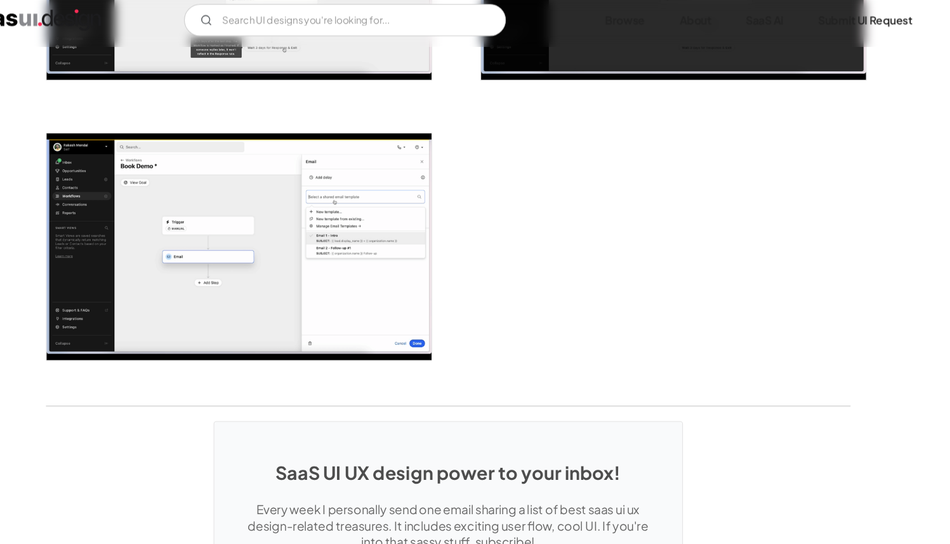
scroll to position [3080, 0]
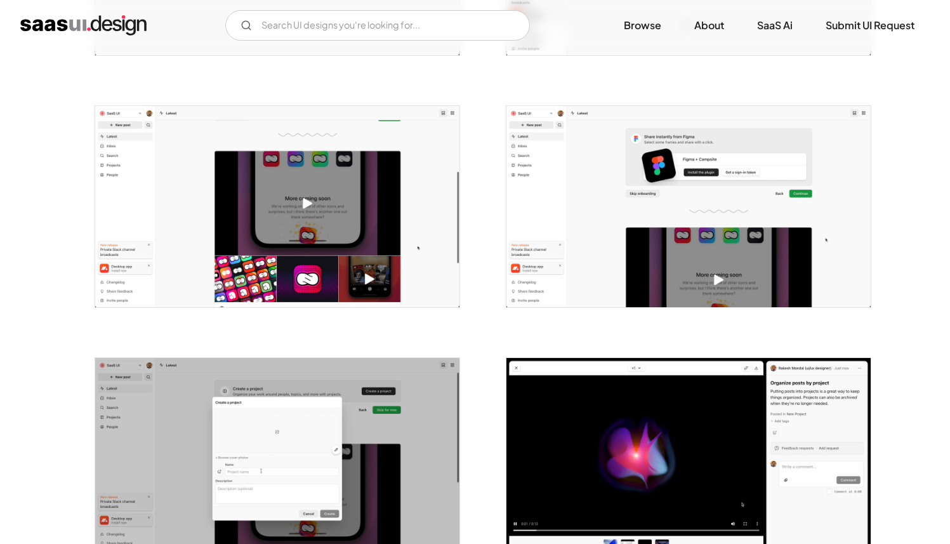
scroll to position [694, 0]
click at [574, 287] on img "open lightbox" at bounding box center [689, 207] width 364 height 201
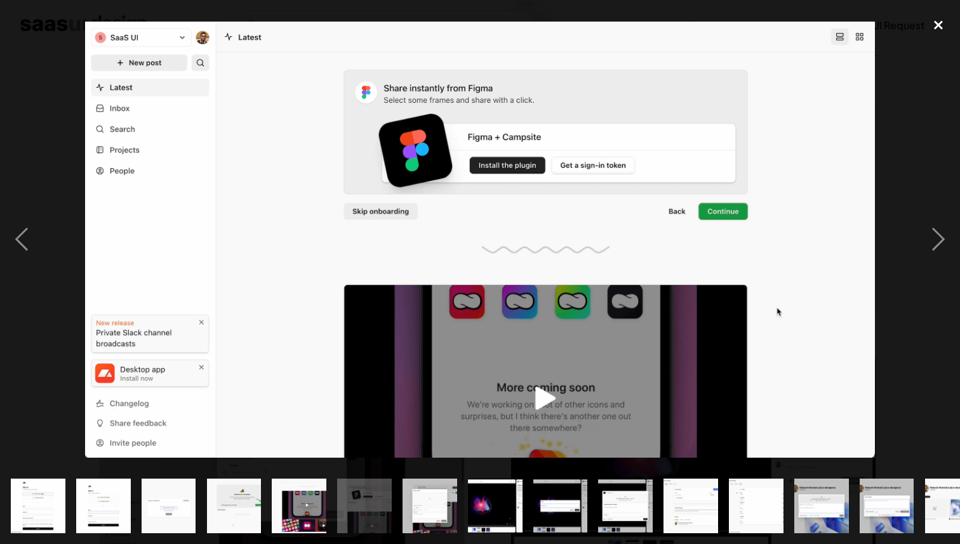
click at [942, 20] on div "close lightbox" at bounding box center [938, 25] width 43 height 28
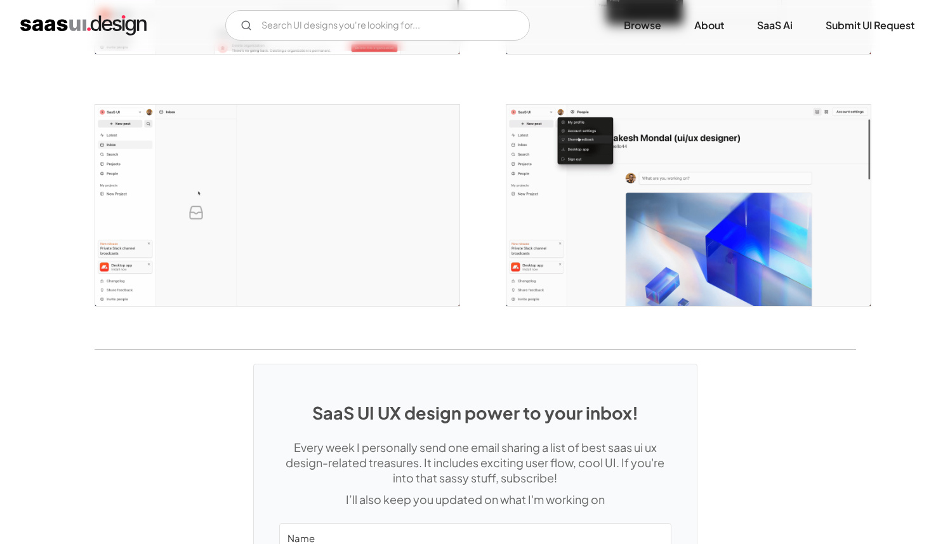
scroll to position [2755, 0]
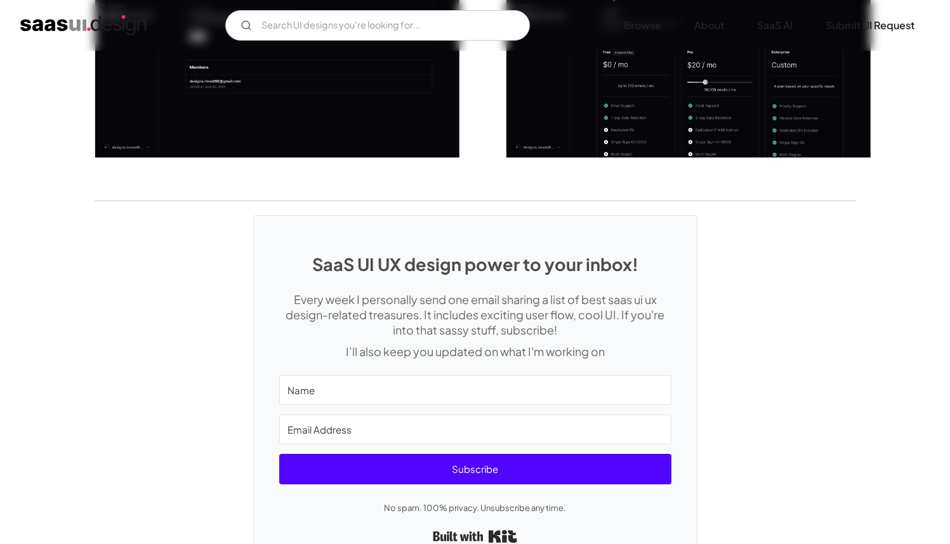
scroll to position [2048, 0]
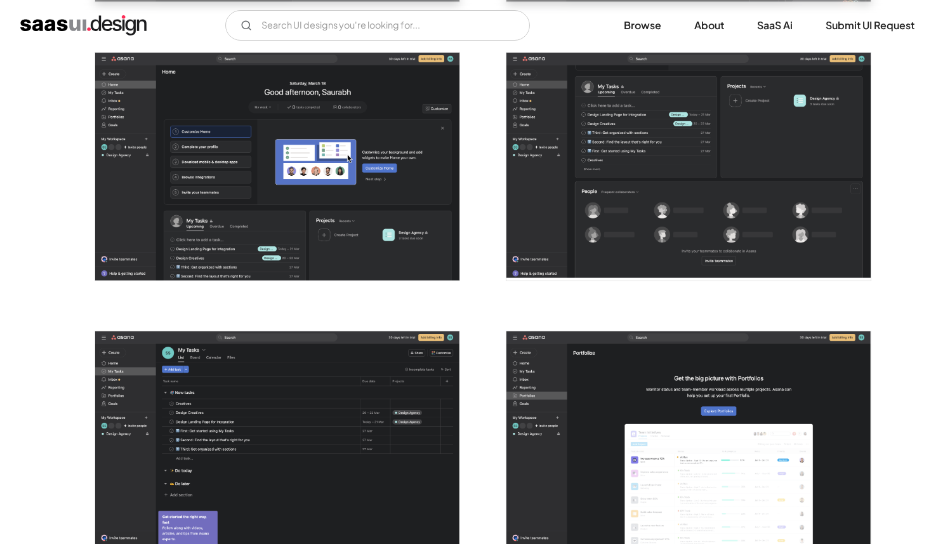
scroll to position [2778, 0]
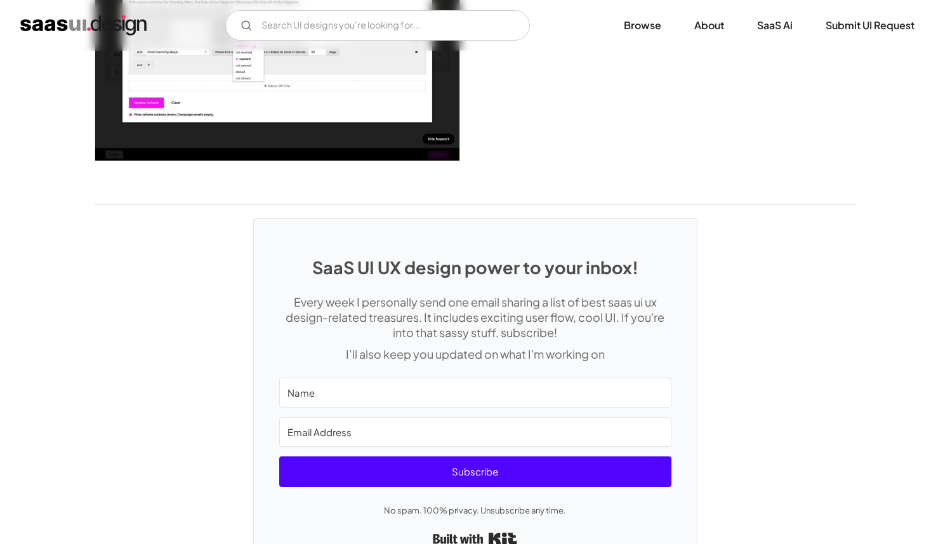
scroll to position [3368, 0]
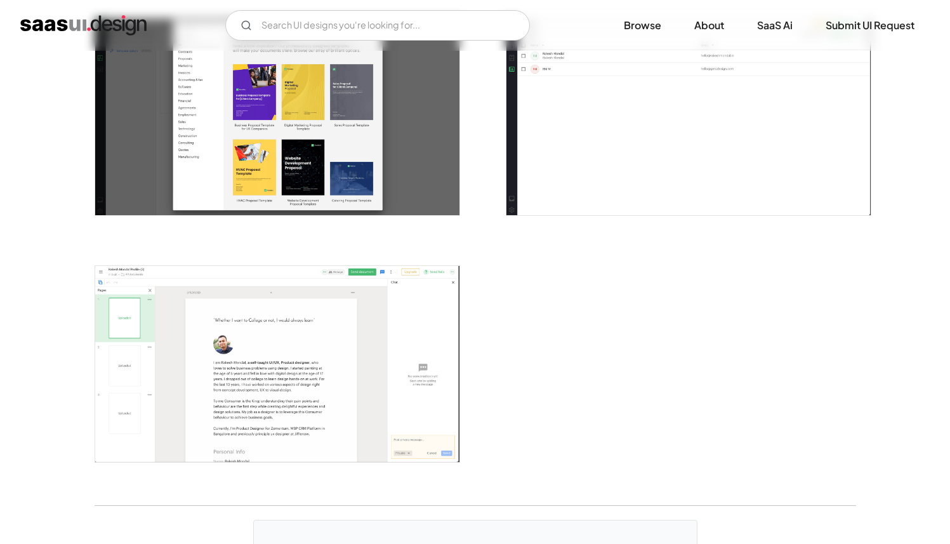
scroll to position [2625, 0]
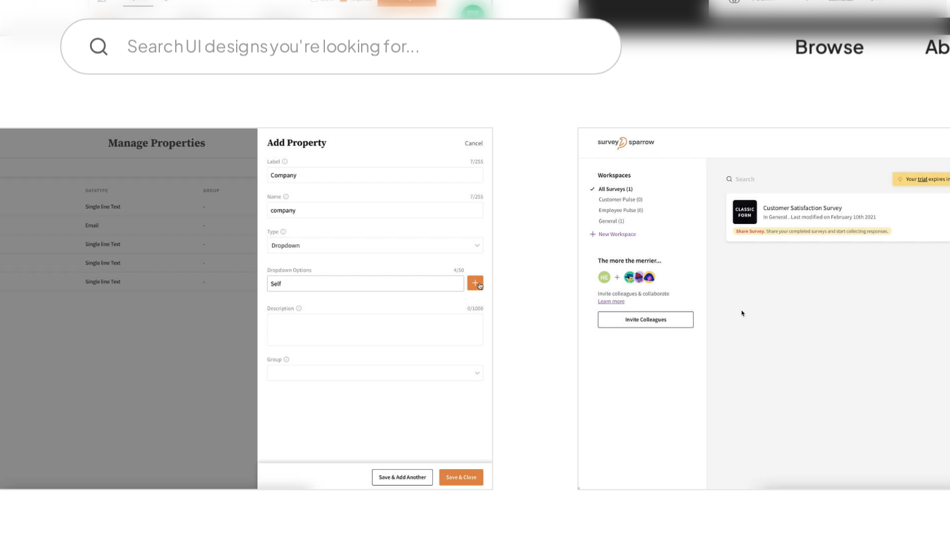
scroll to position [1207, 0]
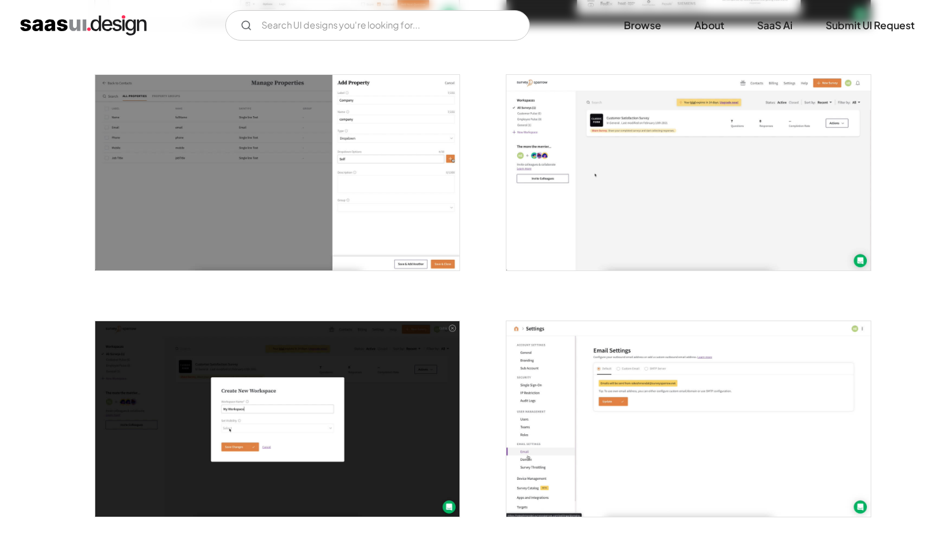
click at [421, 223] on img "open lightbox" at bounding box center [277, 173] width 364 height 196
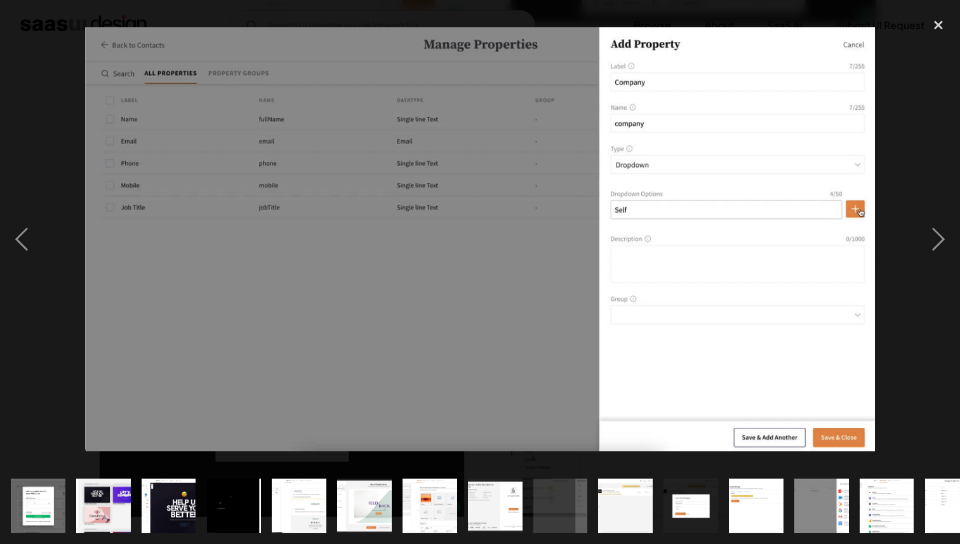
click at [56, 51] on div at bounding box center [480, 239] width 960 height 457
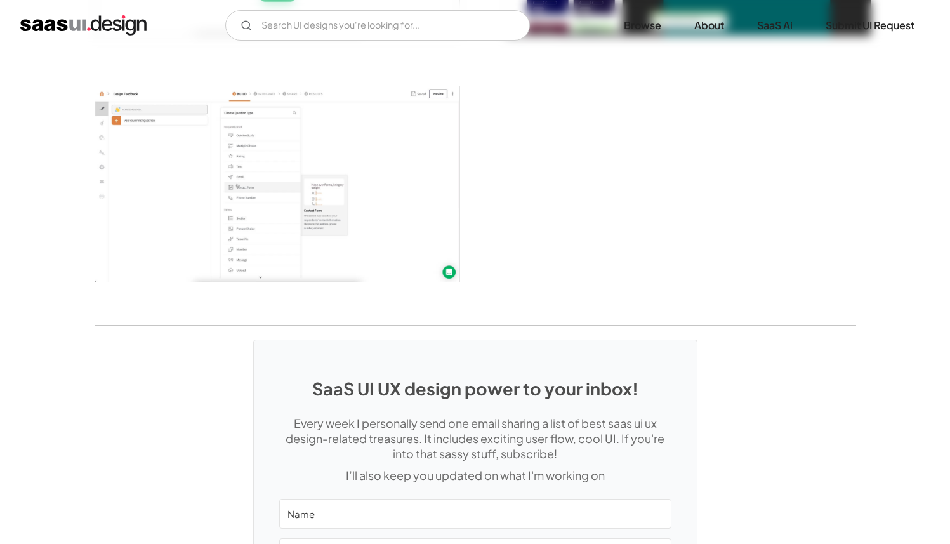
scroll to position [3167, 0]
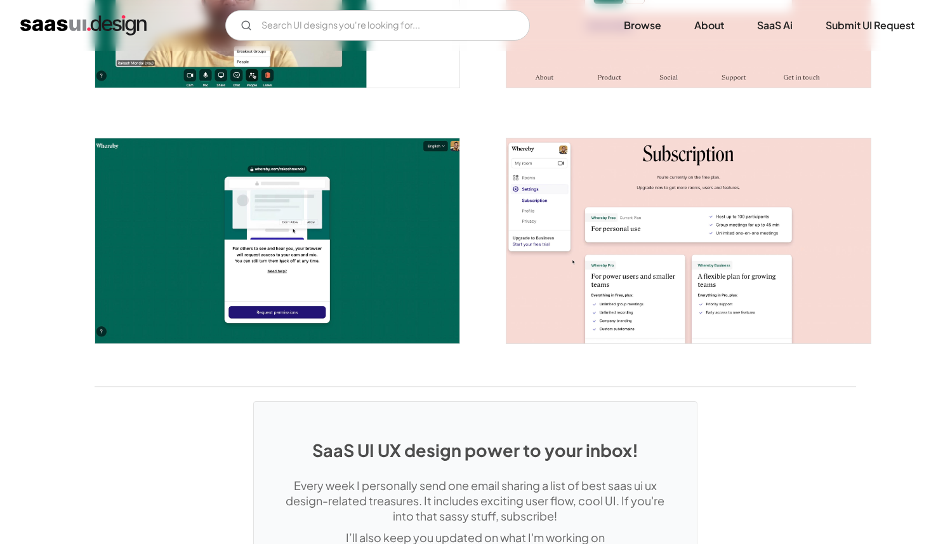
scroll to position [2238, 0]
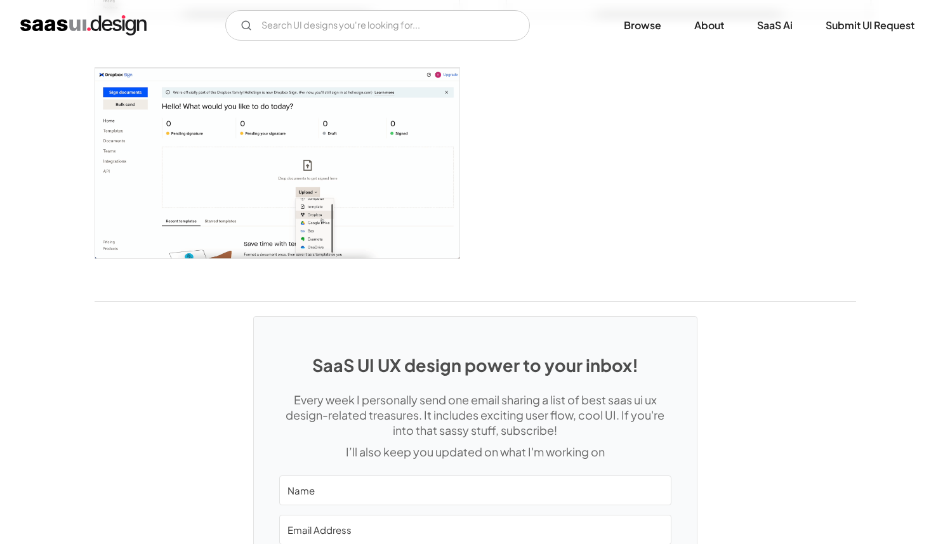
scroll to position [2726, 0]
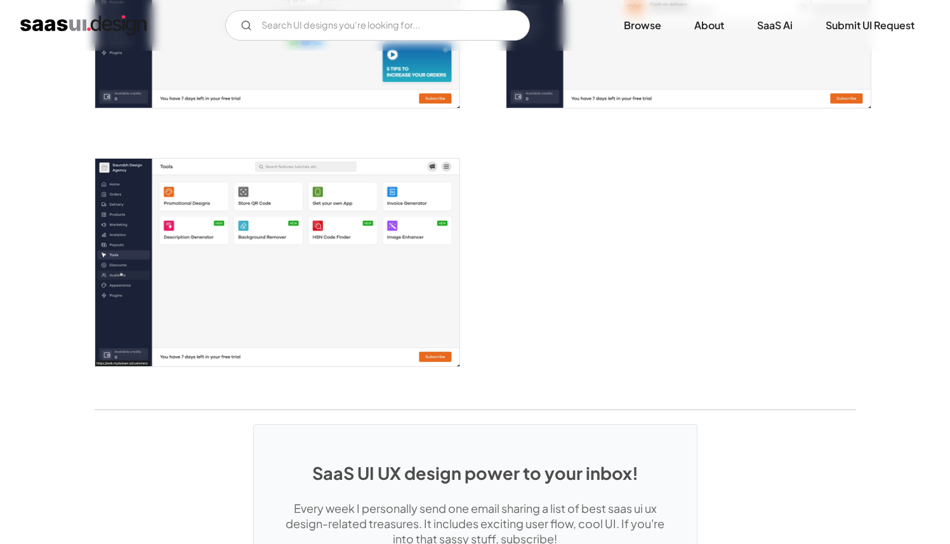
scroll to position [2214, 0]
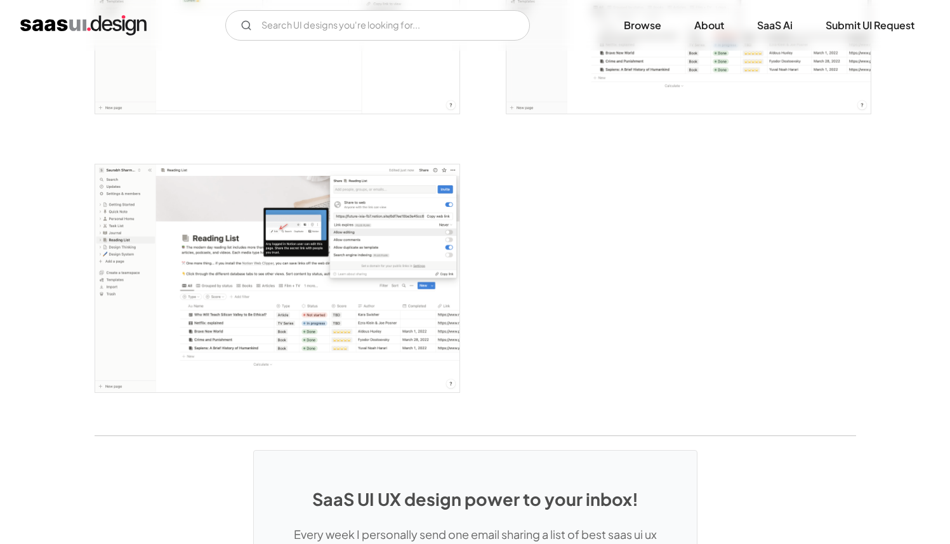
scroll to position [3474, 0]
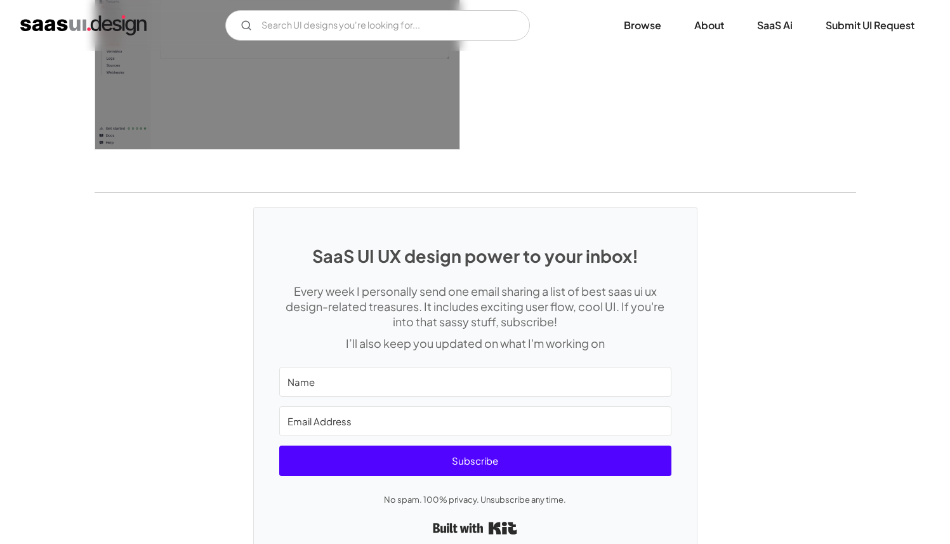
scroll to position [3468, 0]
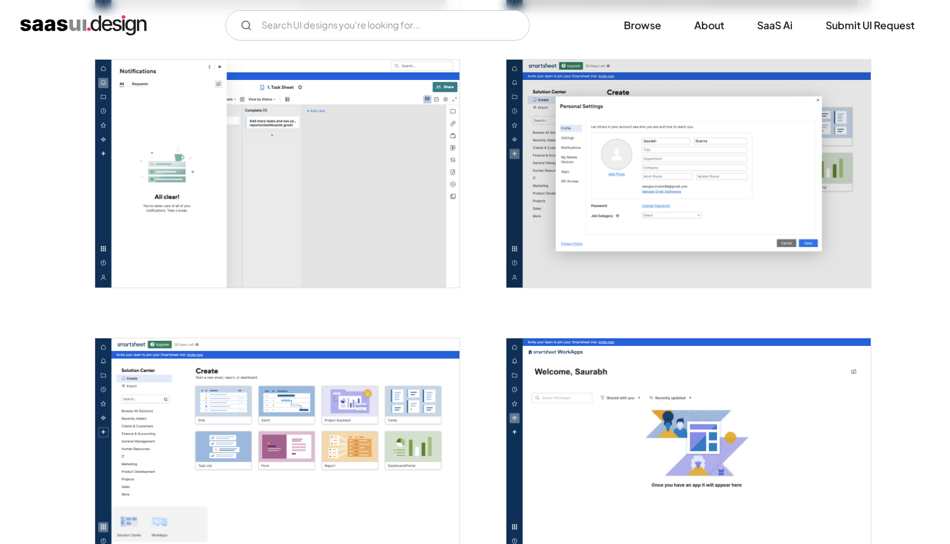
scroll to position [3107, 0]
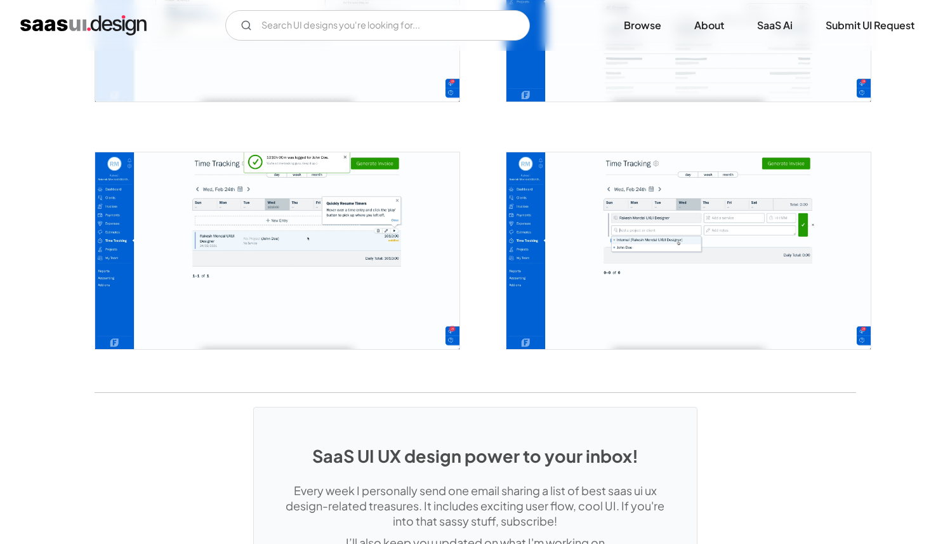
scroll to position [2701, 0]
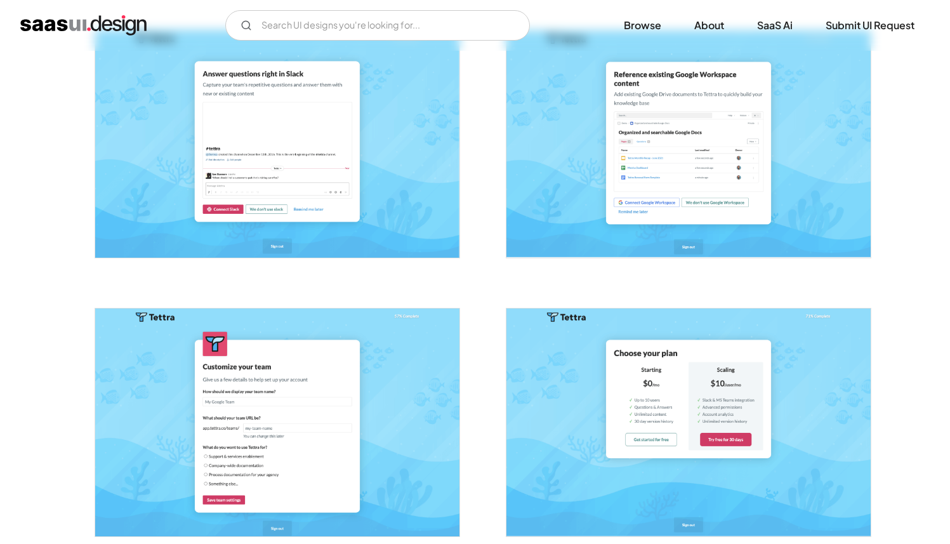
scroll to position [564, 0]
